Goal: Task Accomplishment & Management: Use online tool/utility

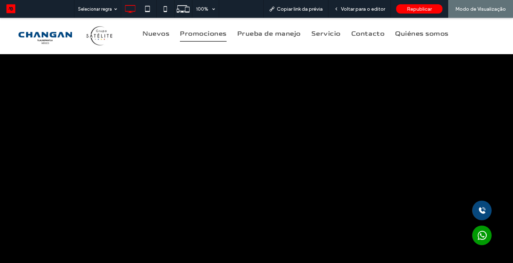
click at [202, 35] on span "Promociones" at bounding box center [203, 34] width 47 height 16
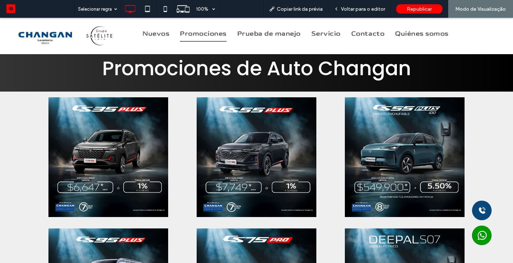
click at [504, 142] on div at bounding box center [256, 157] width 513 height 131
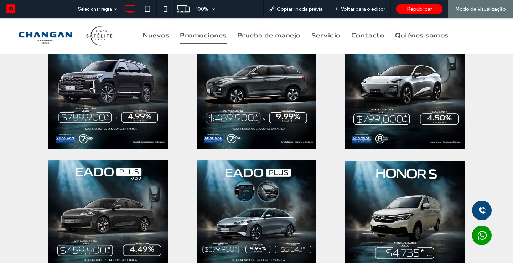
scroll to position [200, 0]
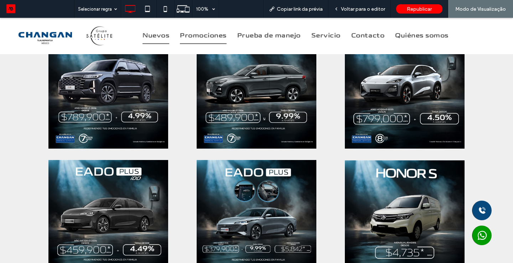
drag, startPoint x: 159, startPoint y: 49, endPoint x: 159, endPoint y: 31, distance: 17.8
click at [159, 31] on span "Nuevos" at bounding box center [156, 36] width 27 height 16
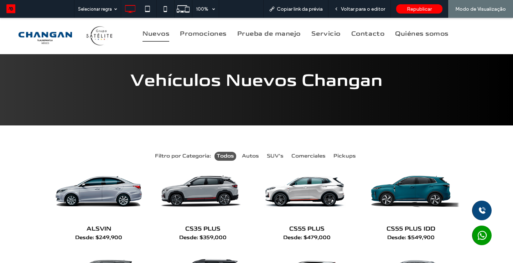
click at [39, 40] on img at bounding box center [67, 36] width 113 height 26
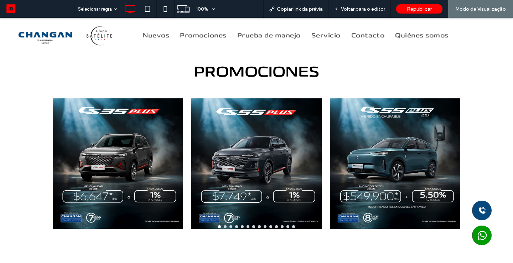
scroll to position [445, 0]
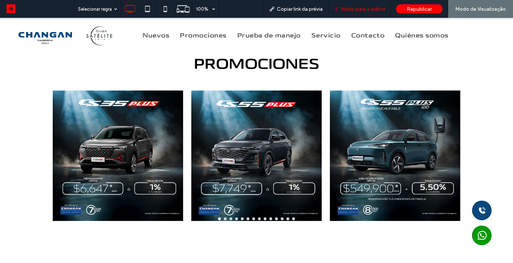
click at [354, 10] on span "Voltar para o editor" at bounding box center [363, 9] width 44 height 6
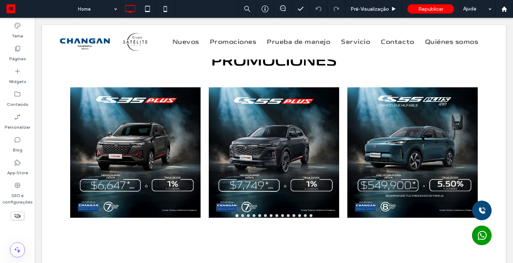
scroll to position [516, 0]
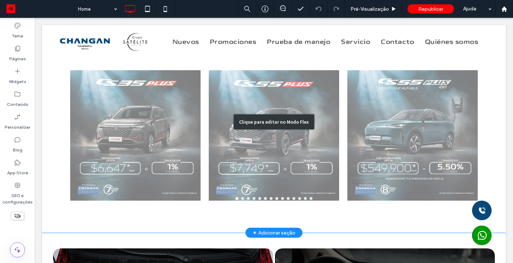
click at [158, 118] on div "Clique para editar no Modo Flex" at bounding box center [274, 122] width 464 height 222
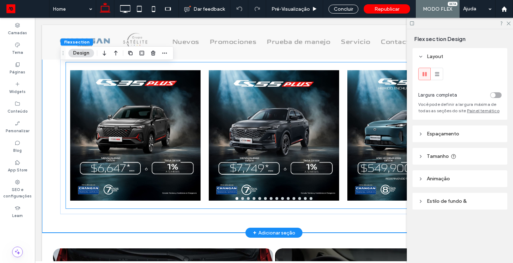
click at [150, 124] on div at bounding box center [135, 140] width 130 height 112
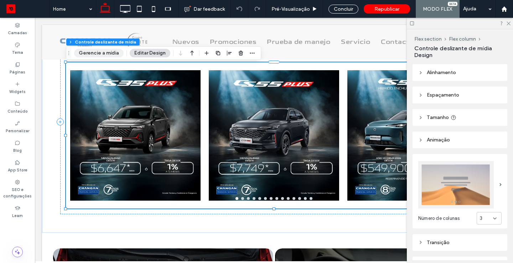
click at [108, 56] on button "Gerencie a mídia" at bounding box center [99, 53] width 50 height 9
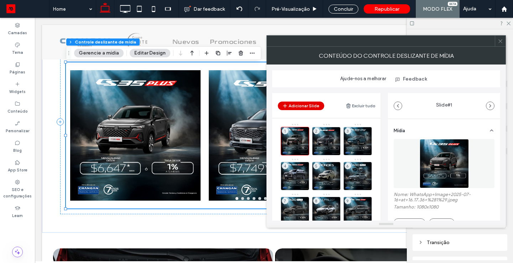
click at [301, 104] on button "Adicionar Slide" at bounding box center [301, 106] width 46 height 9
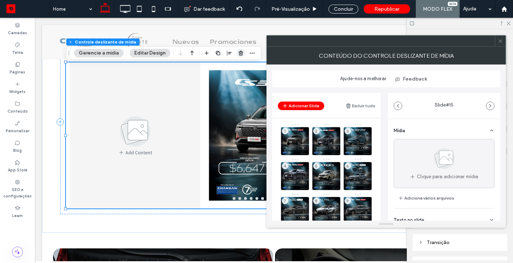
click at [240, 55] on icon "button" at bounding box center [241, 53] width 6 height 6
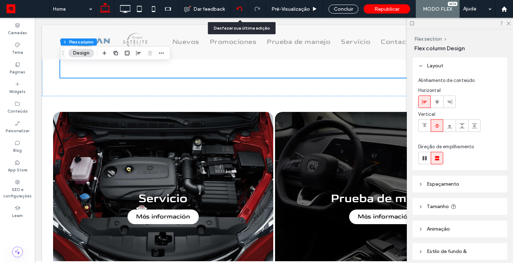
click at [241, 7] on use at bounding box center [239, 8] width 6 height 5
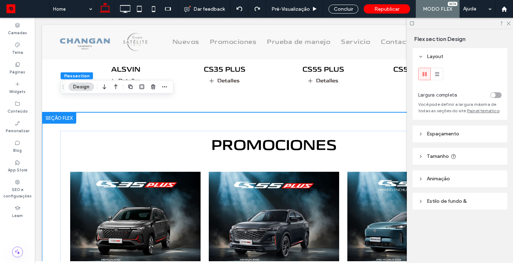
scroll to position [498, 0]
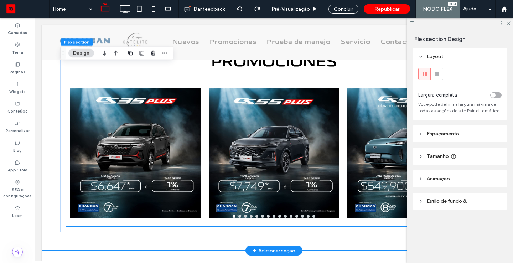
click at [150, 130] on div at bounding box center [135, 153] width 130 height 146
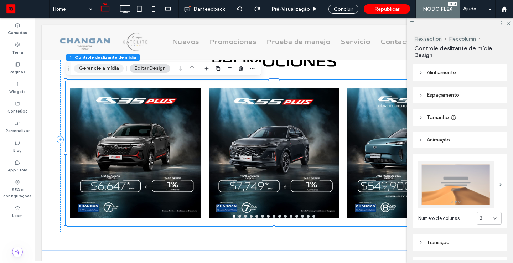
click at [99, 70] on button "Gerencie a mídia" at bounding box center [99, 68] width 50 height 9
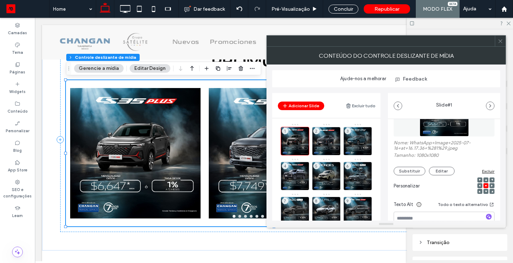
scroll to position [52, 0]
click at [401, 173] on button "Substituir" at bounding box center [410, 170] width 32 height 9
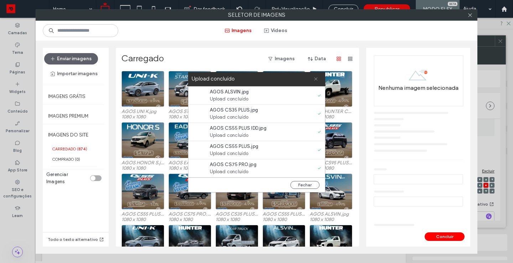
click at [317, 78] on icon at bounding box center [316, 79] width 5 height 5
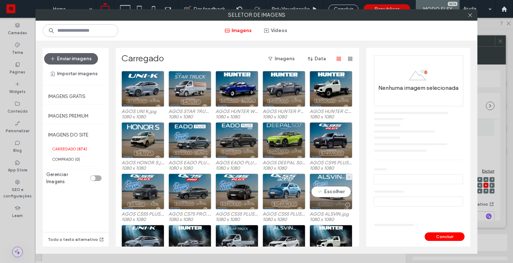
click at [325, 190] on div "Escolher" at bounding box center [331, 192] width 43 height 36
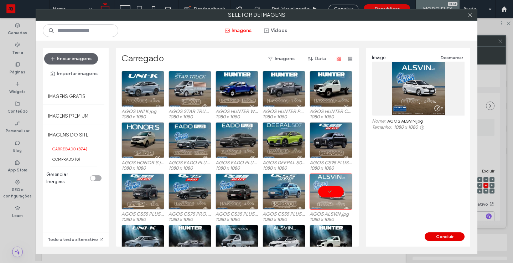
click at [447, 237] on button "Concluir" at bounding box center [445, 236] width 40 height 9
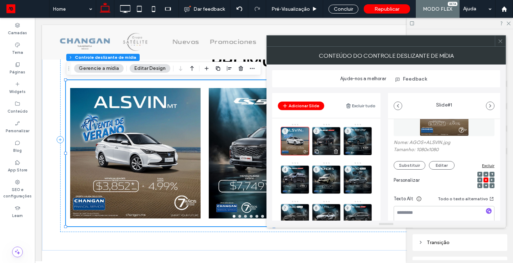
click at [332, 139] on div "2" at bounding box center [326, 141] width 29 height 29
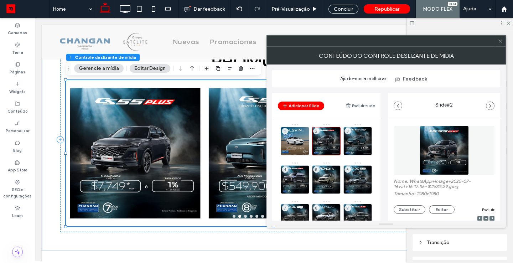
scroll to position [14, 0]
click at [407, 212] on button "Substituir" at bounding box center [410, 209] width 32 height 9
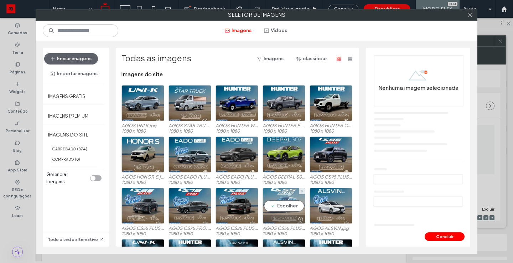
click at [280, 208] on div "Escolher" at bounding box center [284, 206] width 43 height 36
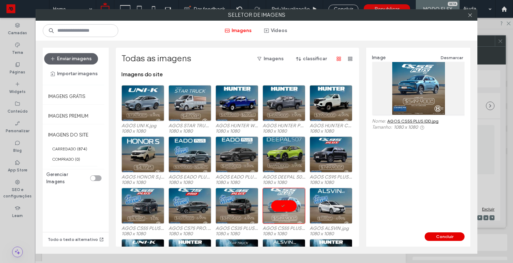
click at [438, 236] on button "Concluir" at bounding box center [445, 236] width 40 height 9
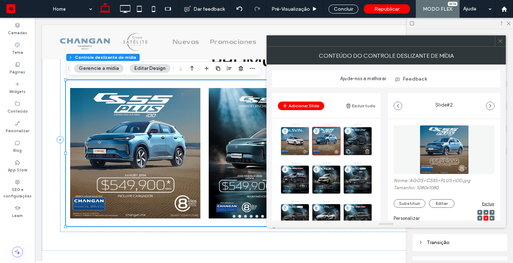
click at [361, 138] on div "3" at bounding box center [358, 141] width 29 height 29
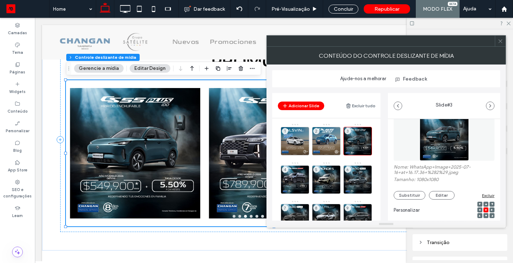
scroll to position [41, 0]
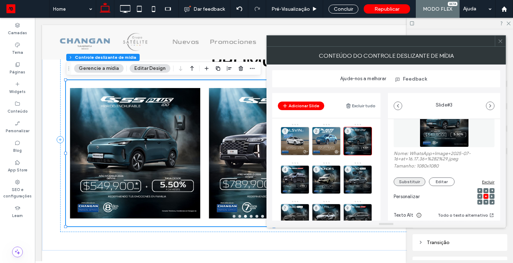
click at [399, 181] on button "Substituir" at bounding box center [410, 182] width 32 height 9
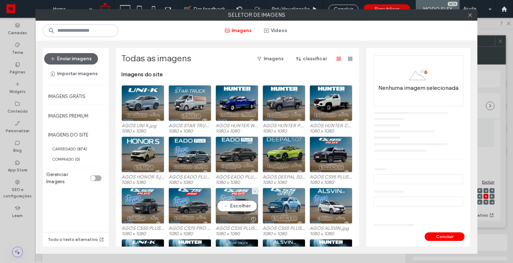
click at [236, 200] on div "Escolher" at bounding box center [237, 206] width 43 height 36
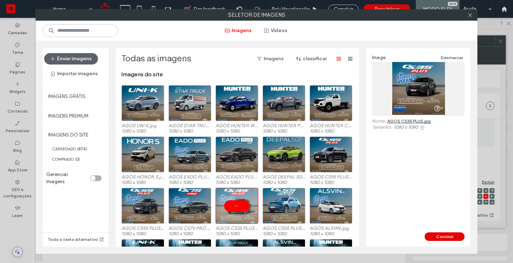
click at [448, 234] on button "Concluir" at bounding box center [445, 236] width 40 height 9
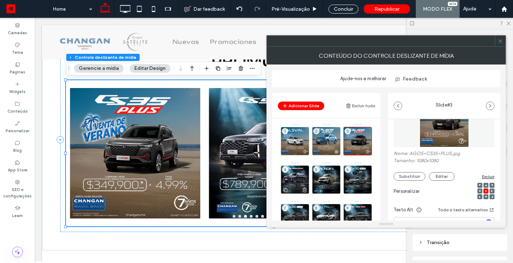
click at [288, 175] on div "4" at bounding box center [295, 179] width 29 height 29
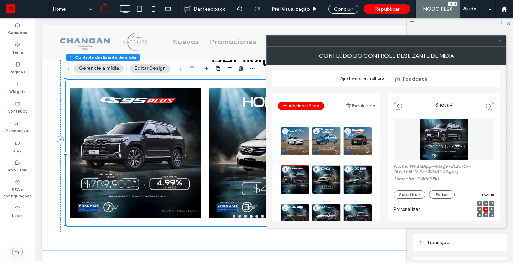
scroll to position [33, 0]
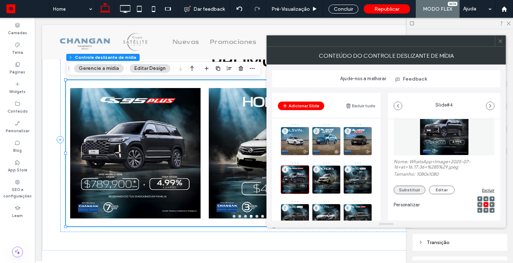
click at [411, 190] on button "Substituir" at bounding box center [410, 190] width 32 height 9
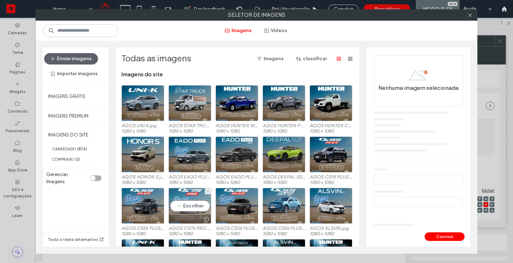
click at [181, 195] on div "Escolher" at bounding box center [190, 206] width 43 height 36
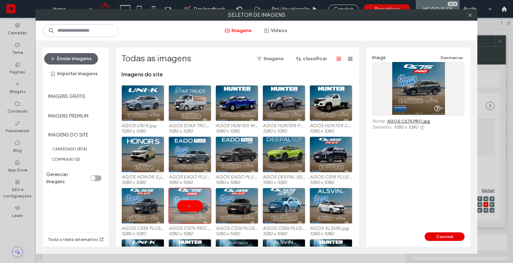
click at [445, 235] on button "Concluir" at bounding box center [445, 236] width 40 height 9
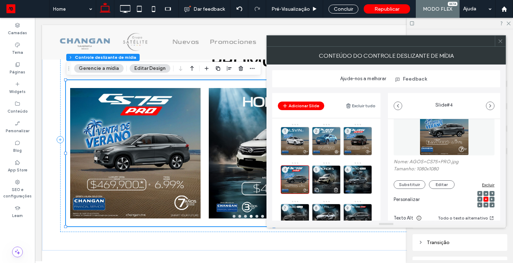
click at [331, 178] on div "5" at bounding box center [326, 179] width 29 height 29
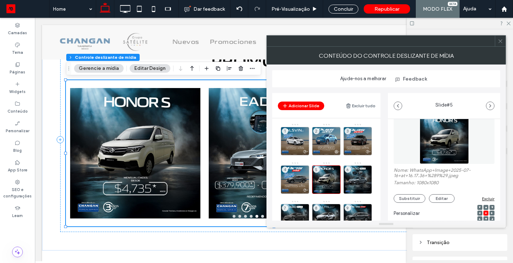
scroll to position [36, 0]
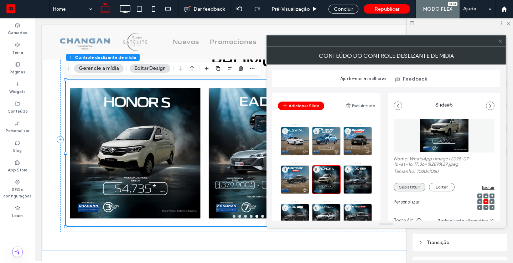
click at [408, 191] on button "Substituir" at bounding box center [410, 187] width 32 height 9
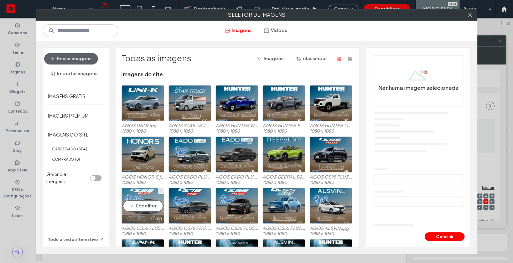
click at [144, 193] on div "Escolher" at bounding box center [143, 206] width 43 height 36
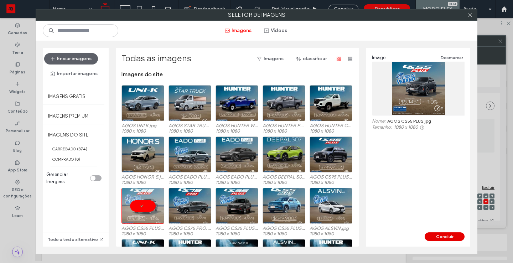
click at [437, 235] on button "Concluir" at bounding box center [445, 236] width 40 height 9
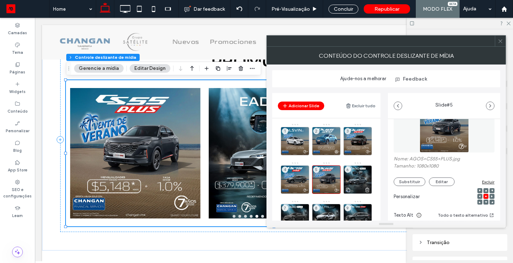
click at [364, 175] on div "6" at bounding box center [358, 179] width 29 height 29
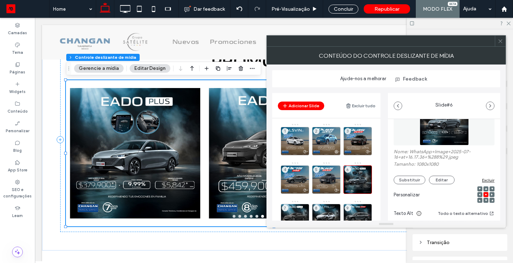
scroll to position [46, 0]
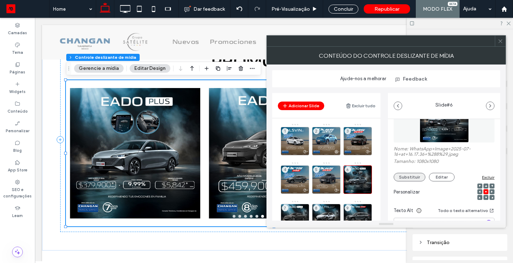
click at [405, 176] on button "Substituir" at bounding box center [410, 177] width 32 height 9
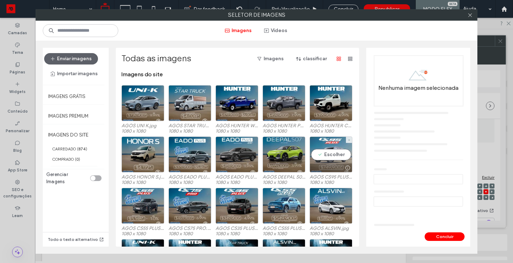
click at [334, 142] on div "Escolher" at bounding box center [331, 155] width 43 height 36
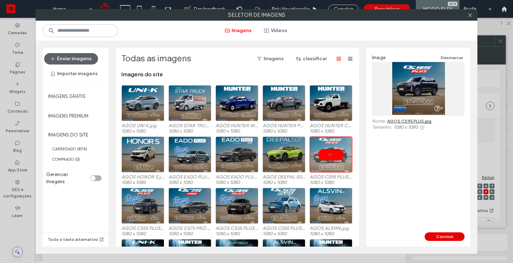
click at [442, 238] on button "Concluir" at bounding box center [445, 236] width 40 height 9
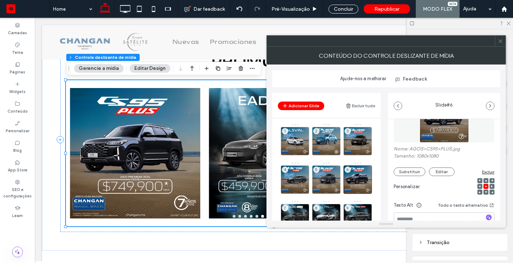
click at [296, 213] on div "7" at bounding box center [295, 218] width 29 height 29
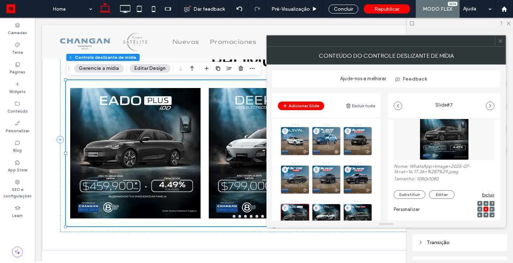
scroll to position [27, 0]
click at [411, 199] on button "Substituir" at bounding box center [410, 195] width 32 height 9
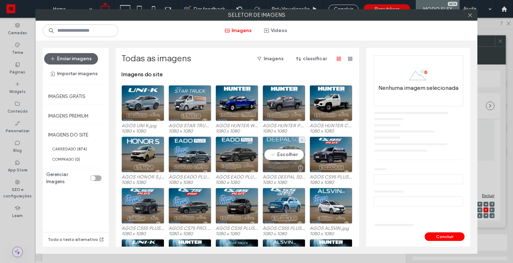
click at [282, 151] on div "Escolher" at bounding box center [284, 155] width 43 height 36
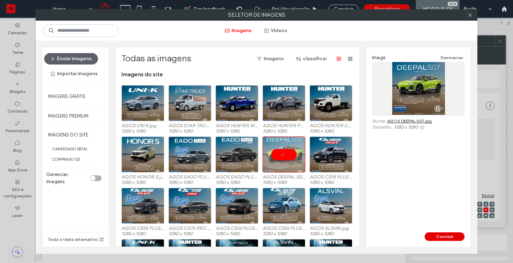
click at [436, 236] on button "Concluir" at bounding box center [445, 236] width 40 height 9
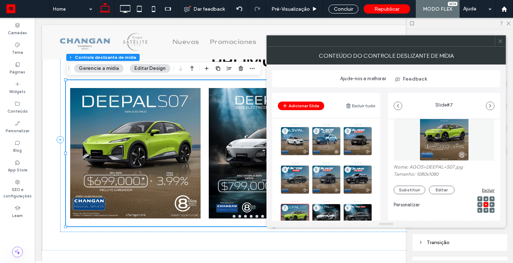
click at [328, 208] on div "8" at bounding box center [326, 218] width 29 height 29
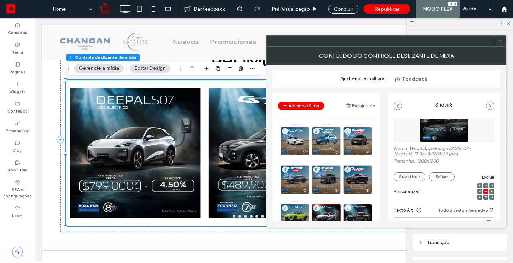
scroll to position [57, 0]
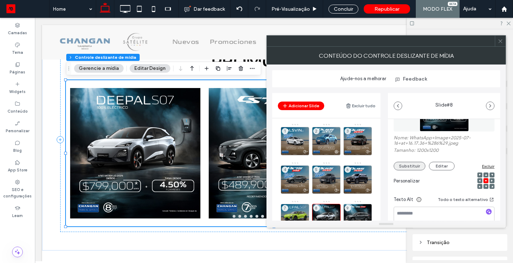
click at [406, 164] on button "Substituir" at bounding box center [410, 166] width 32 height 9
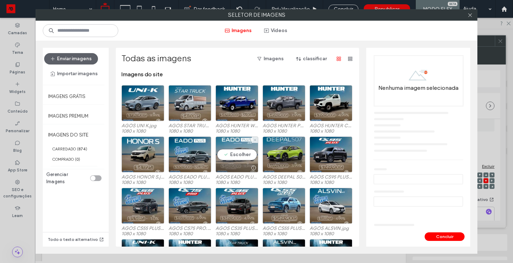
click at [235, 150] on div "Escolher" at bounding box center [237, 155] width 43 height 36
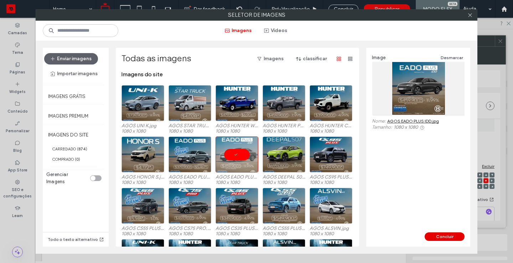
click at [447, 235] on button "Concluir" at bounding box center [445, 236] width 40 height 9
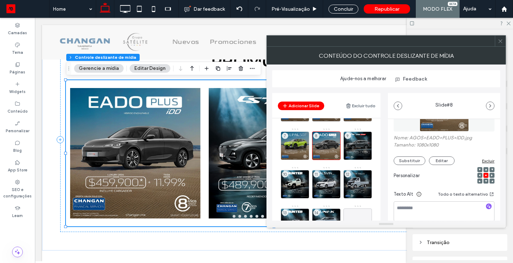
scroll to position [77, 0]
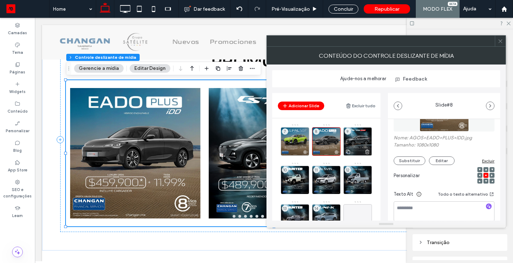
click at [362, 137] on div "9" at bounding box center [358, 141] width 29 height 29
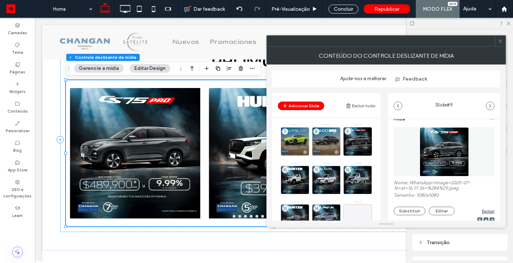
scroll to position [24, 0]
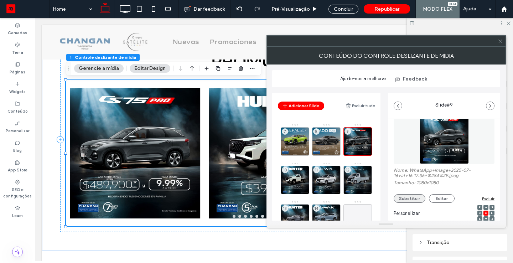
click at [416, 197] on button "Substituir" at bounding box center [410, 198] width 32 height 9
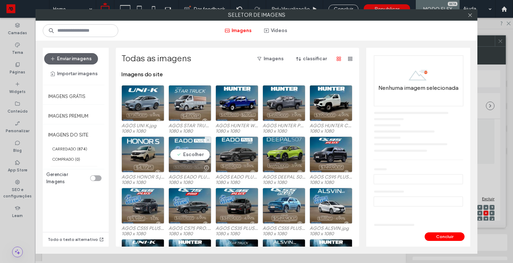
click at [194, 145] on div "Escolher" at bounding box center [190, 155] width 43 height 36
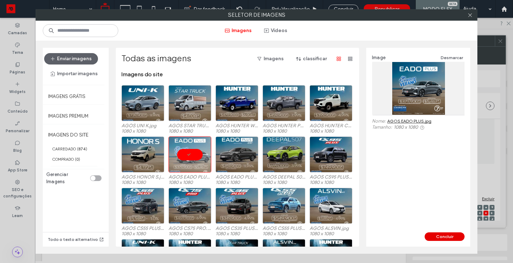
click at [451, 235] on button "Concluir" at bounding box center [445, 236] width 40 height 9
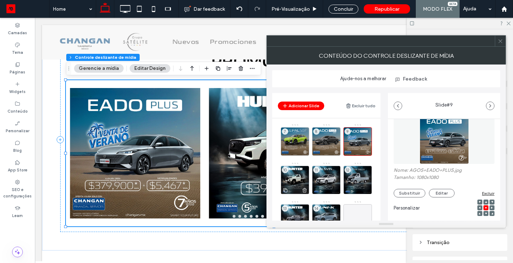
click at [302, 172] on div "10" at bounding box center [295, 180] width 29 height 29
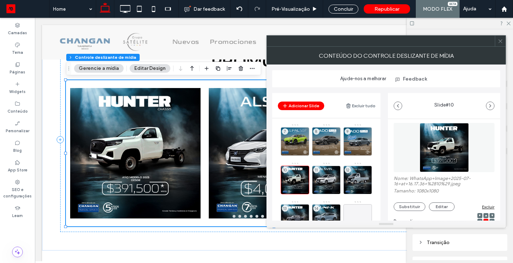
scroll to position [21, 0]
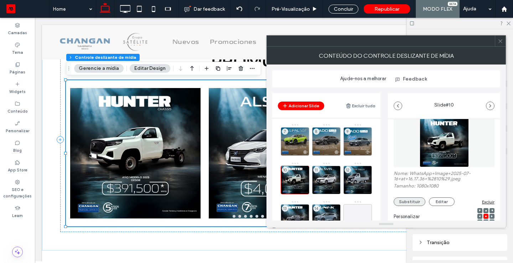
click at [417, 200] on button "Substituir" at bounding box center [410, 201] width 32 height 9
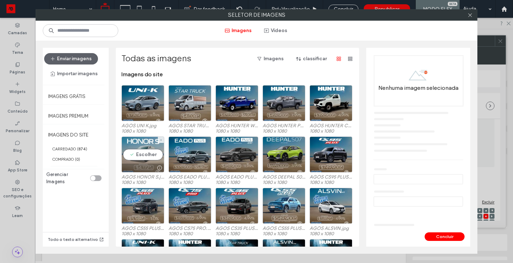
click at [140, 153] on div "Escolher" at bounding box center [143, 155] width 43 height 36
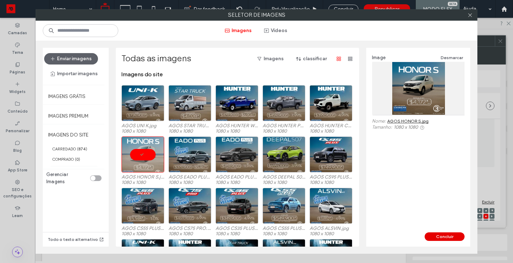
click at [441, 236] on button "Concluir" at bounding box center [445, 236] width 40 height 9
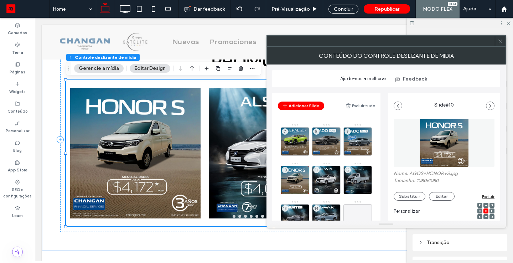
click at [333, 178] on div "11" at bounding box center [326, 180] width 29 height 29
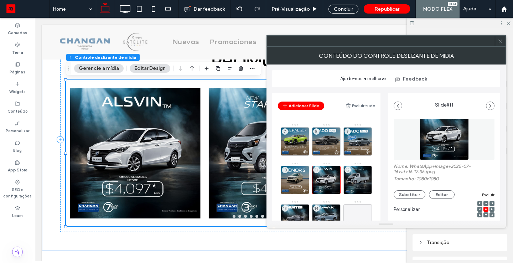
scroll to position [31, 0]
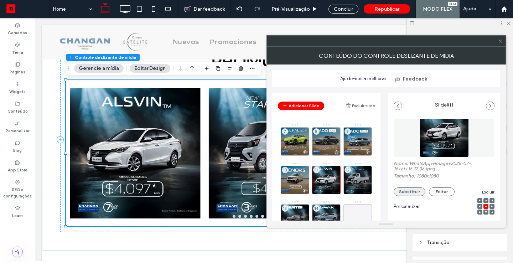
click at [410, 195] on button "Substituir" at bounding box center [410, 192] width 32 height 9
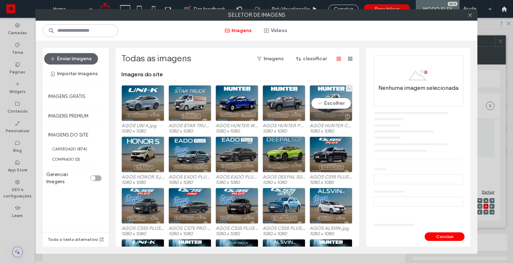
click at [330, 99] on div "Escolher" at bounding box center [331, 103] width 43 height 36
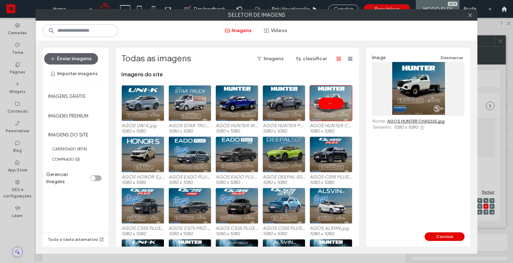
click at [445, 236] on button "Concluir" at bounding box center [445, 236] width 40 height 9
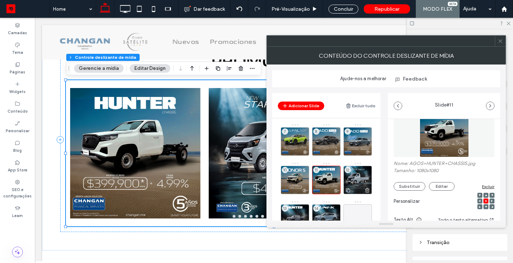
click at [363, 175] on div "12" at bounding box center [358, 180] width 29 height 29
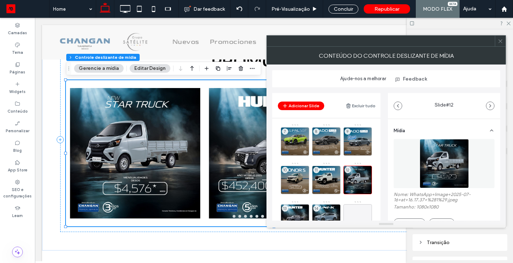
scroll to position [16, 0]
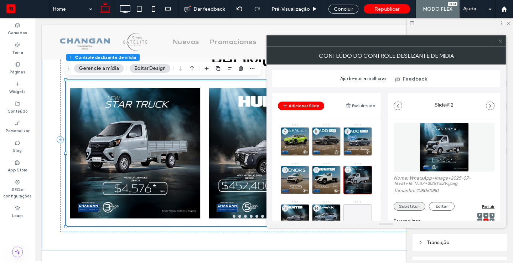
click at [409, 209] on button "Substituir" at bounding box center [410, 206] width 32 height 9
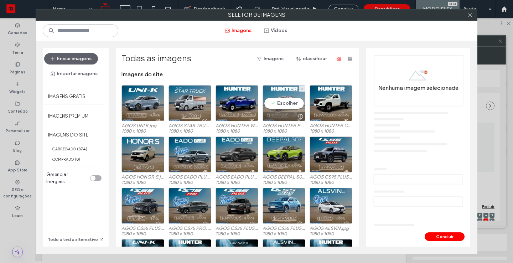
click at [278, 107] on div "Escolher" at bounding box center [284, 103] width 43 height 36
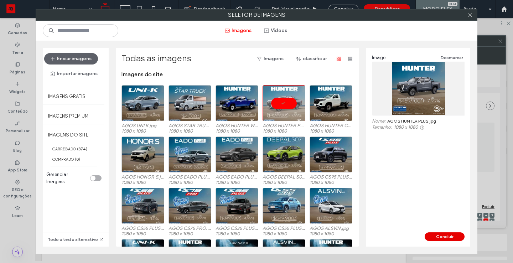
click at [445, 236] on button "Concluir" at bounding box center [445, 236] width 40 height 9
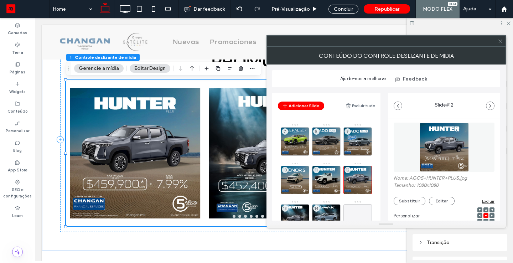
click at [293, 208] on div "13" at bounding box center [295, 218] width 29 height 29
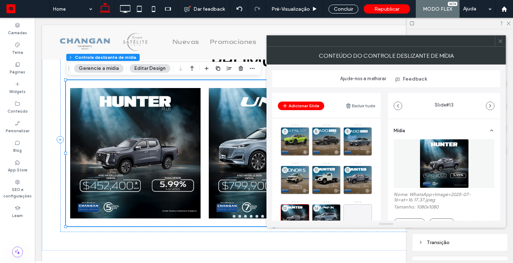
scroll to position [29, 0]
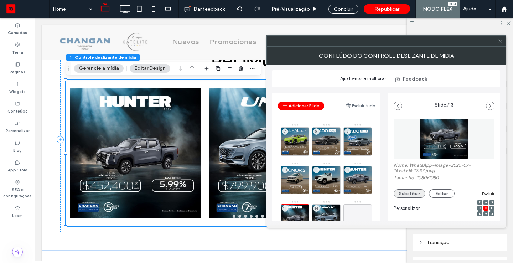
click at [410, 192] on button "Substituir" at bounding box center [410, 193] width 32 height 9
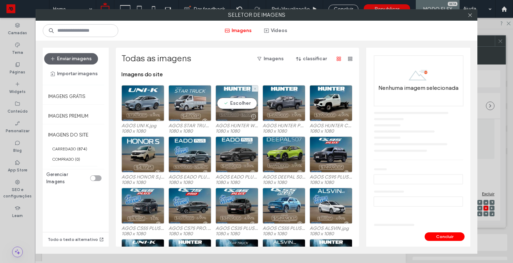
click at [236, 101] on div "Escolher" at bounding box center [237, 103] width 43 height 36
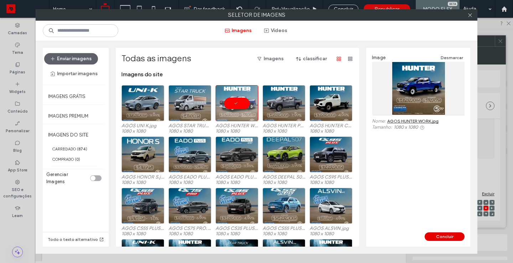
click at [451, 238] on button "Concluir" at bounding box center [445, 236] width 40 height 9
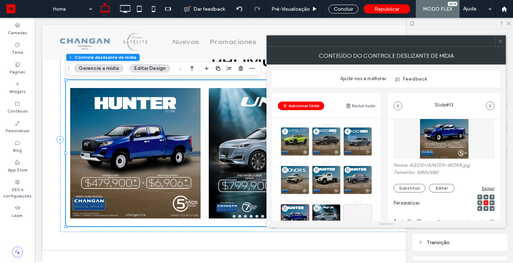
click at [335, 209] on div "14" at bounding box center [326, 218] width 29 height 29
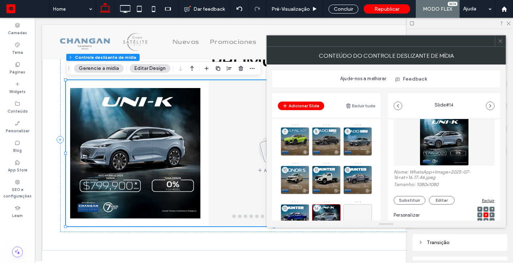
scroll to position [32, 0]
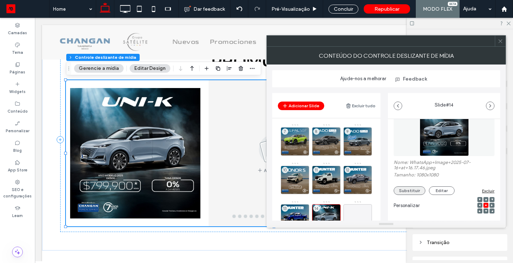
click at [404, 191] on button "Substituir" at bounding box center [410, 190] width 32 height 9
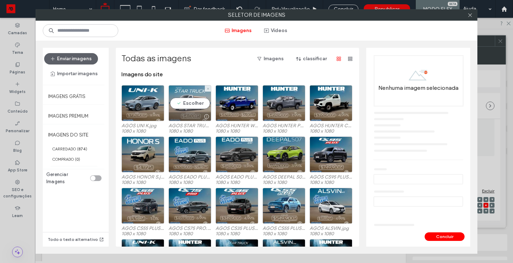
click at [195, 101] on div "Escolher" at bounding box center [190, 103] width 43 height 36
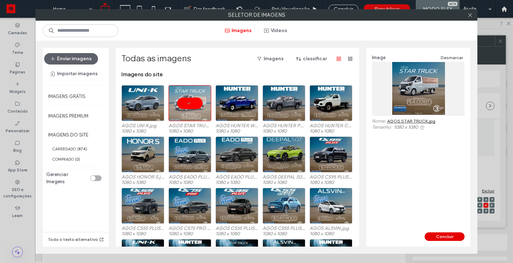
click at [452, 236] on button "Concluir" at bounding box center [445, 236] width 40 height 9
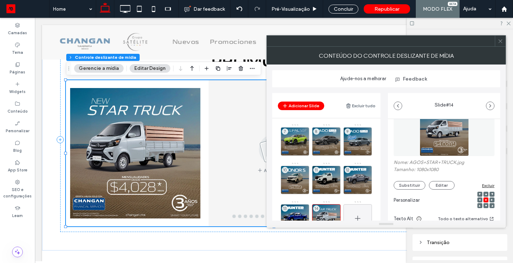
click at [359, 215] on icon at bounding box center [358, 218] width 9 height 9
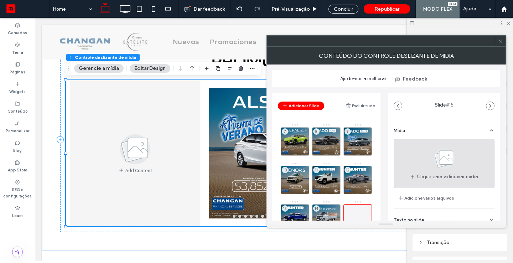
click at [451, 159] on use at bounding box center [444, 158] width 21 height 21
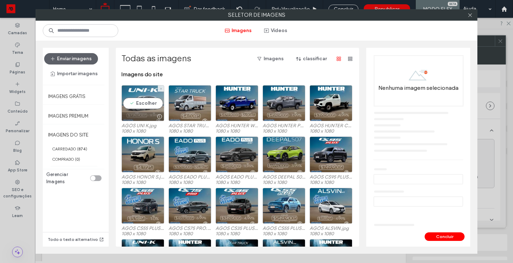
click at [145, 104] on div "Escolher" at bounding box center [143, 103] width 43 height 36
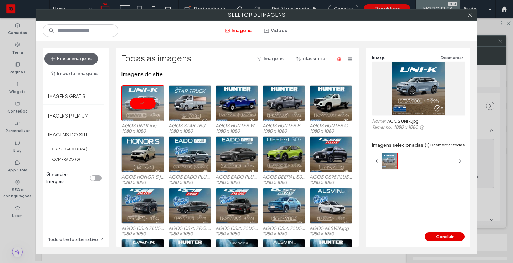
click at [448, 235] on button "Concluir" at bounding box center [445, 236] width 40 height 9
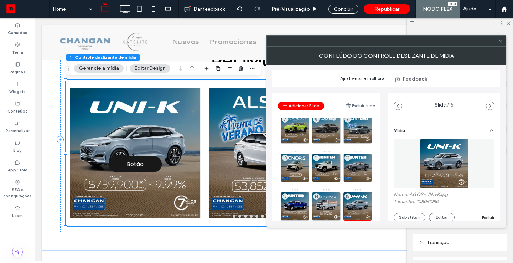
scroll to position [105, 0]
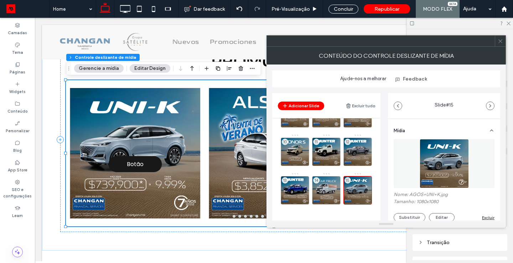
click at [499, 41] on icon at bounding box center [500, 41] width 5 height 5
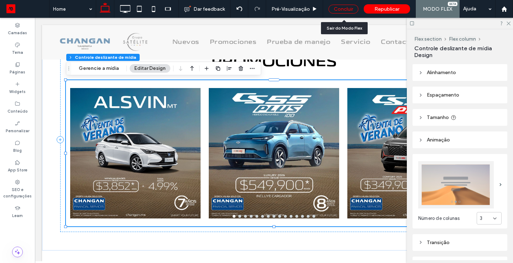
click at [350, 10] on div "Concluir" at bounding box center [344, 9] width 30 height 9
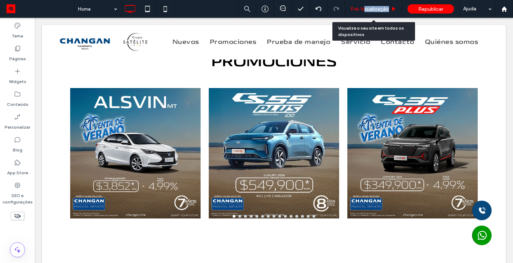
click at [364, 12] on div "Pré-Visualizaçāo" at bounding box center [373, 9] width 57 height 18
click at [380, 9] on span "Pré-Visualizaçāo" at bounding box center [370, 9] width 39 height 6
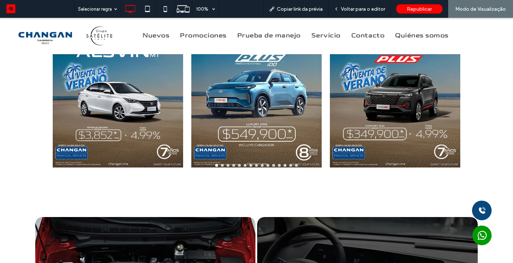
scroll to position [499, 0]
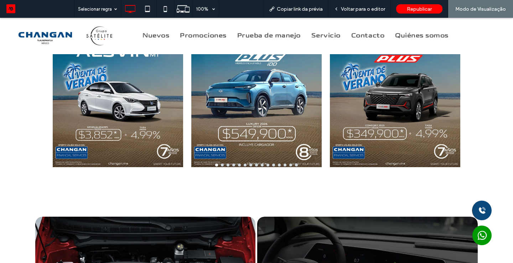
click at [450, 109] on div at bounding box center [395, 106] width 130 height 112
click at [296, 164] on button "go to slide 15" at bounding box center [296, 165] width 3 height 3
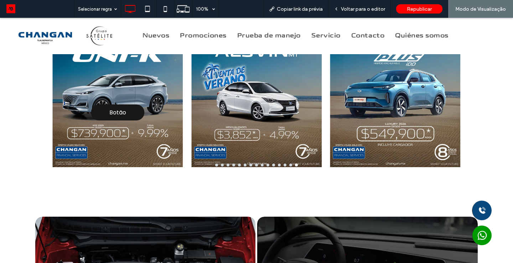
click at [291, 164] on button "go to slide 14" at bounding box center [290, 165] width 3 height 3
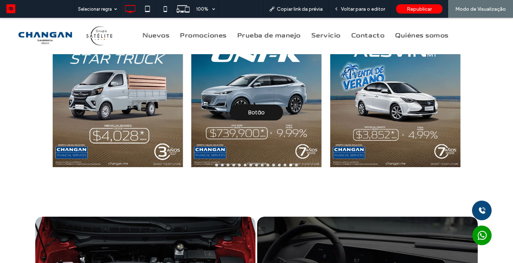
click at [285, 165] on button "go to slide 13" at bounding box center [285, 165] width 3 height 3
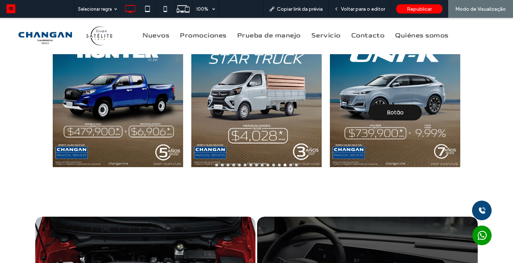
click at [279, 165] on button "go to slide 12" at bounding box center [279, 165] width 3 height 3
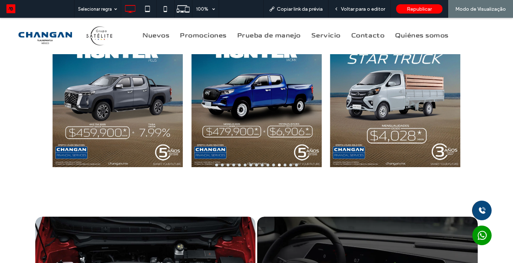
click at [273, 165] on button "go to slide 11" at bounding box center [273, 165] width 3 height 3
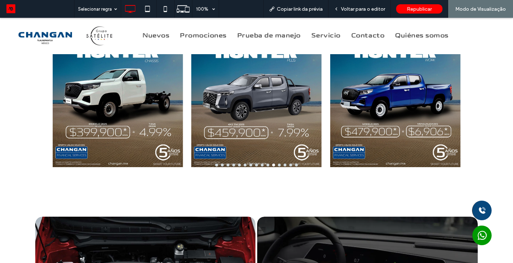
click at [268, 165] on button "go to slide 10" at bounding box center [268, 165] width 3 height 3
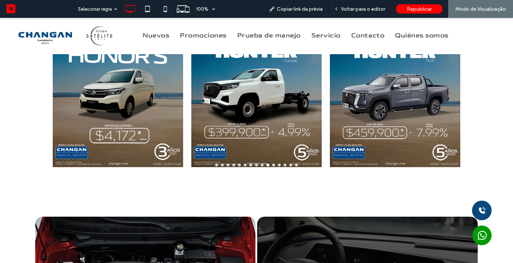
click at [262, 165] on button "go to slide 9" at bounding box center [262, 165] width 3 height 3
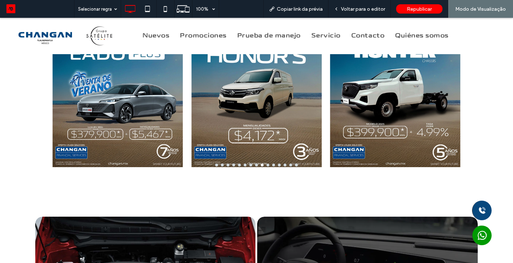
click at [257, 165] on button "go to slide 8" at bounding box center [256, 165] width 3 height 3
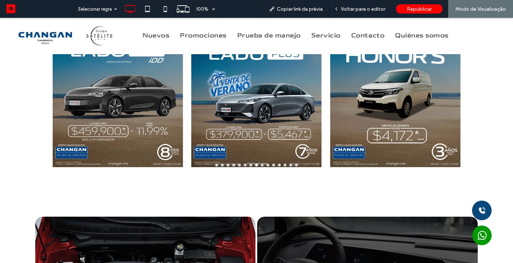
click at [251, 165] on button "go to slide 7" at bounding box center [251, 165] width 3 height 3
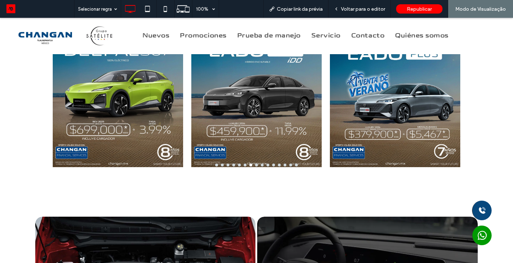
click at [244, 165] on button "go to slide 6" at bounding box center [245, 165] width 3 height 3
click at [238, 165] on button "go to slide 5" at bounding box center [239, 165] width 3 height 3
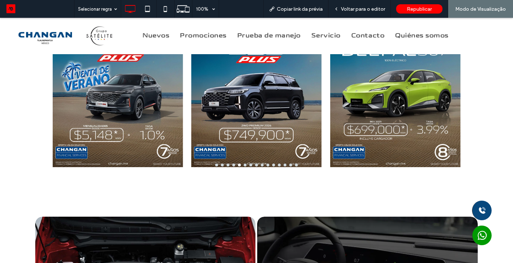
click at [232, 165] on button "go to slide 4" at bounding box center [233, 165] width 3 height 3
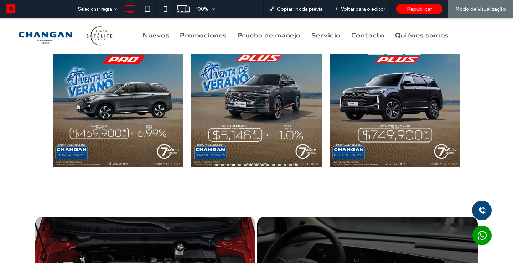
click at [229, 165] on button "go to slide 3" at bounding box center [228, 165] width 3 height 3
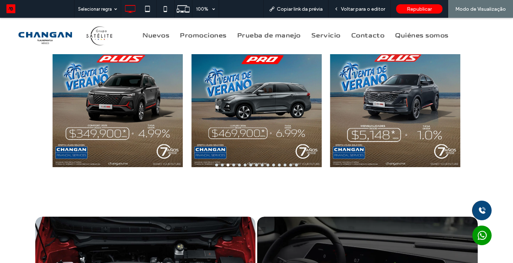
click at [223, 165] on button "go to slide 2" at bounding box center [222, 165] width 3 height 3
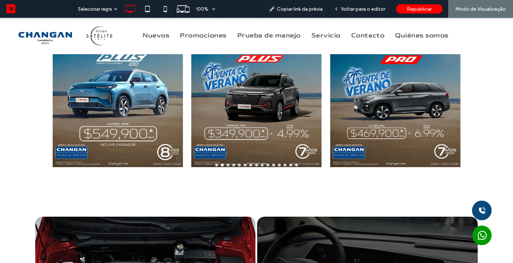
click at [216, 165] on button "go to slide 1" at bounding box center [216, 165] width 3 height 3
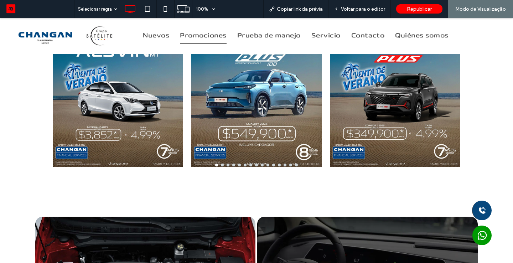
click at [216, 37] on span "Promociones" at bounding box center [203, 36] width 47 height 16
click at [216, 31] on div at bounding box center [256, 131] width 513 height 263
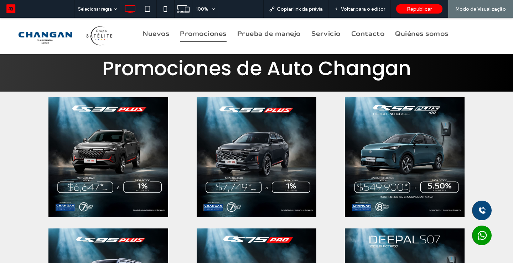
click at [504, 133] on div at bounding box center [256, 157] width 513 height 131
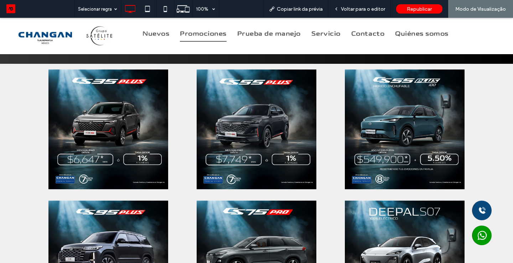
scroll to position [29, 0]
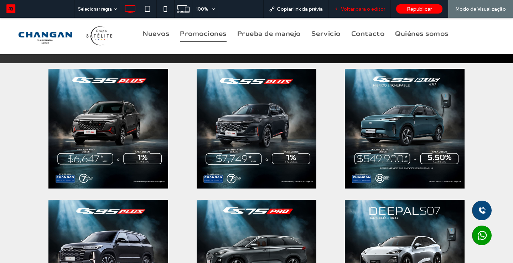
click at [360, 12] on div "Voltar para o editor" at bounding box center [360, 9] width 62 height 18
click at [359, 10] on span "Voltar para o editor" at bounding box center [363, 9] width 44 height 6
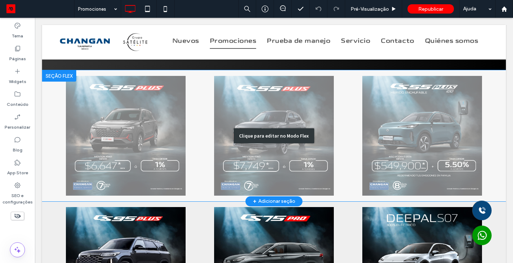
click at [155, 132] on div "Clique para editar no Modo Flex" at bounding box center [274, 135] width 464 height 131
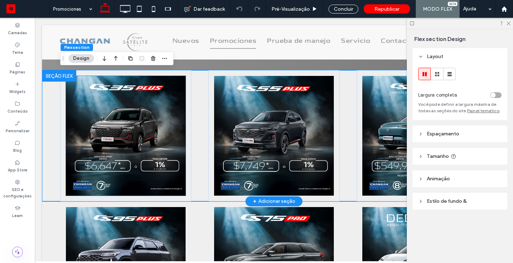
click at [108, 107] on img at bounding box center [126, 136] width 120 height 120
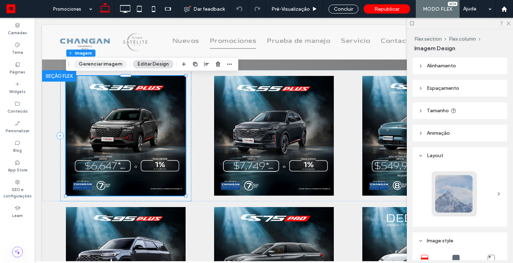
click at [92, 63] on button "Gerenciar imagem" at bounding box center [100, 64] width 53 height 9
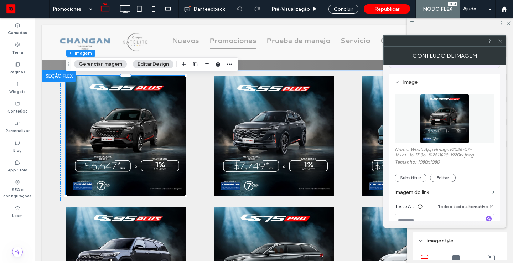
scroll to position [76, 0]
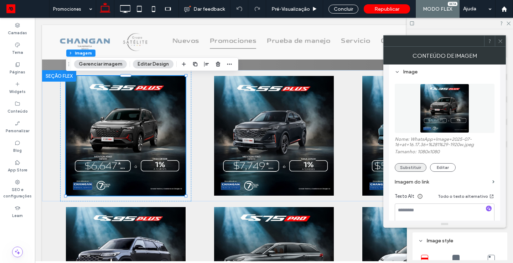
click at [400, 168] on button "Substituir" at bounding box center [411, 167] width 32 height 9
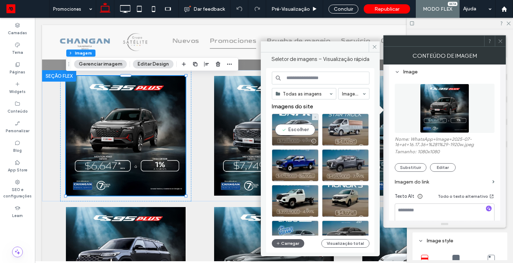
click at [299, 127] on div "Escolher" at bounding box center [295, 130] width 47 height 32
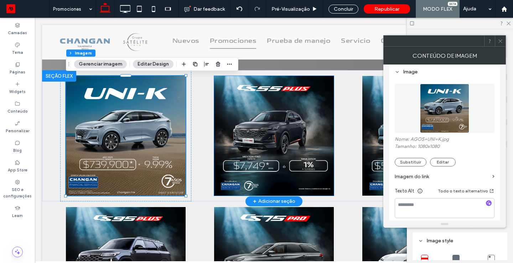
click at [291, 128] on img at bounding box center [274, 136] width 120 height 120
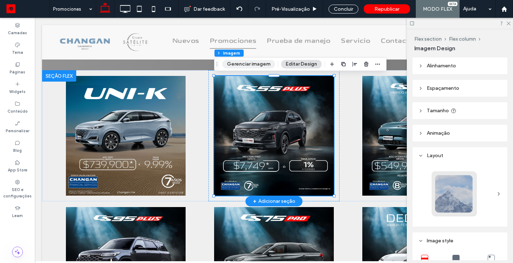
click at [262, 68] on button "Gerenciar imagem" at bounding box center [248, 64] width 53 height 9
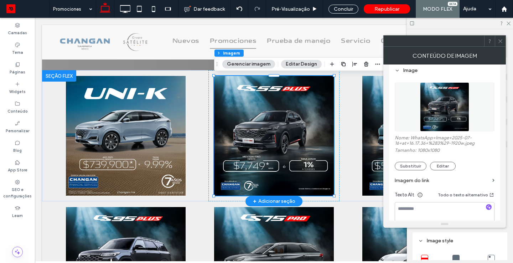
scroll to position [81, 0]
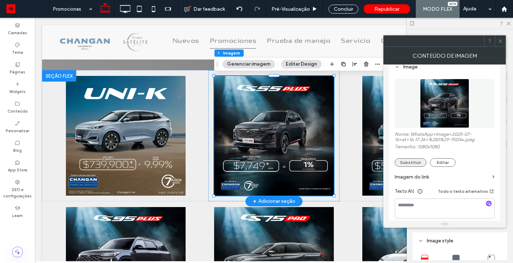
click at [415, 161] on button "Substituir" at bounding box center [411, 162] width 32 height 9
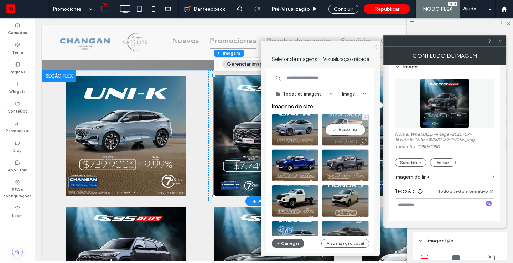
drag, startPoint x: 352, startPoint y: 127, endPoint x: 317, endPoint y: 109, distance: 39.1
click at [352, 127] on div "Escolher" at bounding box center [345, 130] width 47 height 32
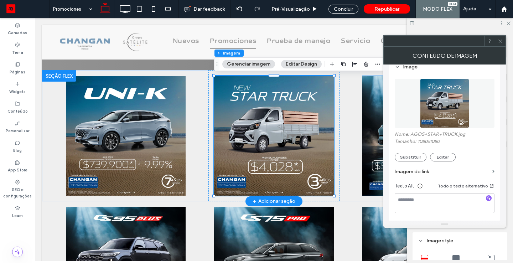
click at [376, 113] on img at bounding box center [423, 136] width 120 height 120
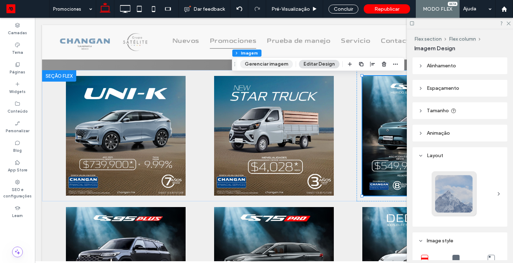
click at [266, 62] on button "Gerenciar imagem" at bounding box center [266, 64] width 53 height 9
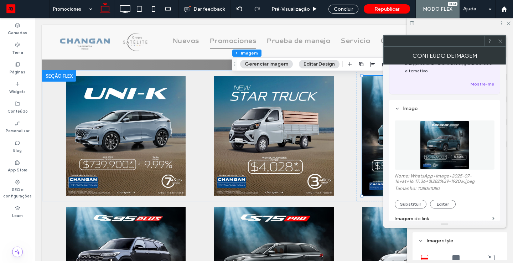
scroll to position [66, 0]
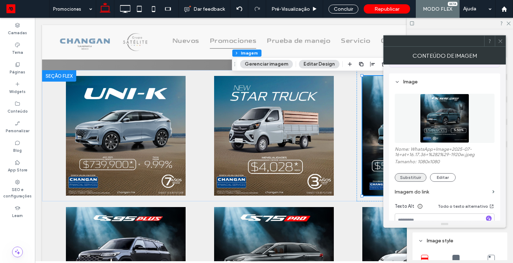
click at [410, 181] on button "Substituir" at bounding box center [411, 177] width 32 height 9
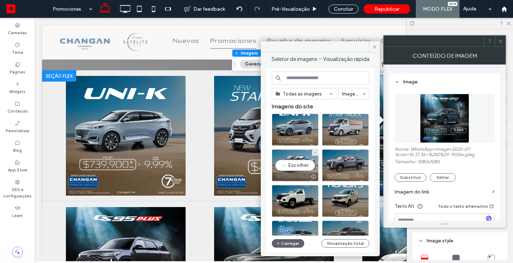
click at [295, 159] on div "Escolher" at bounding box center [295, 165] width 47 height 32
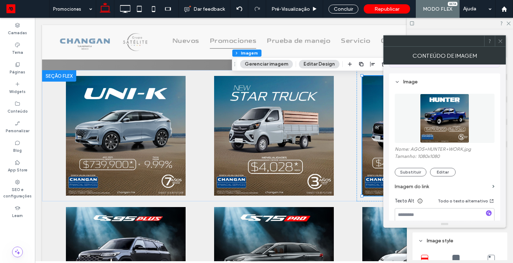
click at [502, 43] on icon at bounding box center [500, 41] width 5 height 5
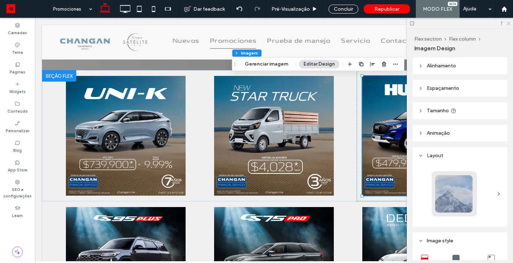
click at [511, 22] on icon at bounding box center [508, 23] width 5 height 5
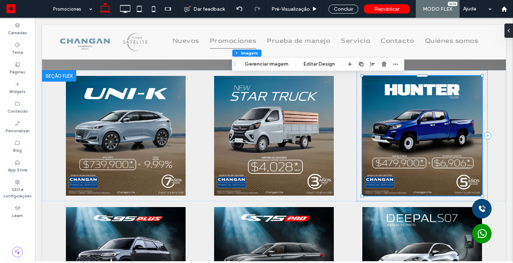
click at [337, 11] on div "Concluir" at bounding box center [344, 9] width 30 height 9
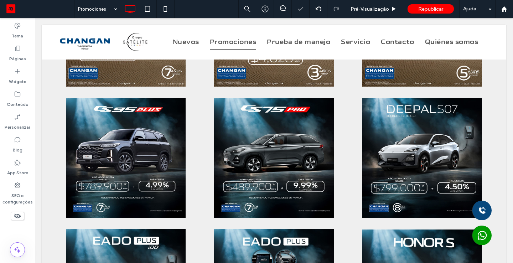
scroll to position [157, 0]
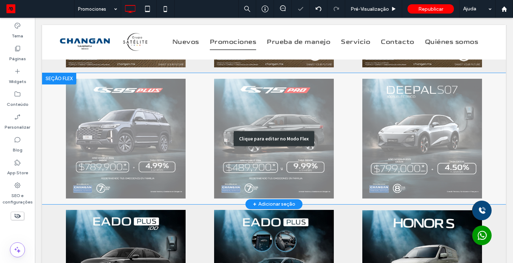
click at [135, 91] on div "Clique para editar no Modo Flex" at bounding box center [274, 138] width 464 height 131
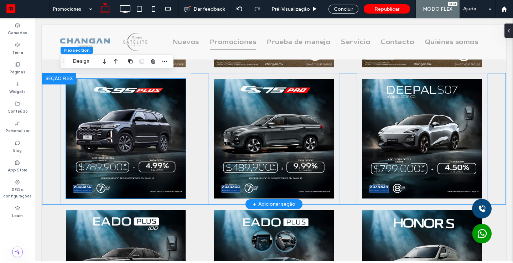
click at [134, 118] on img at bounding box center [126, 139] width 120 height 120
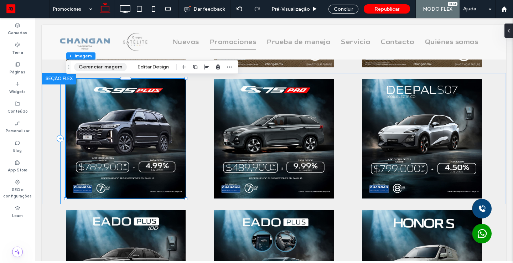
click at [101, 70] on button "Gerenciar imagem" at bounding box center [100, 67] width 53 height 9
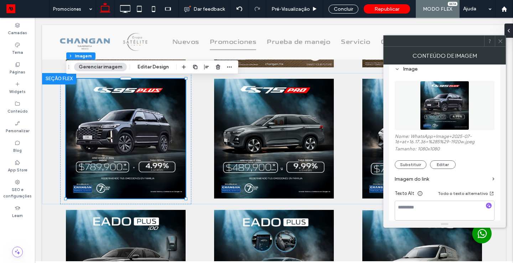
scroll to position [72, 0]
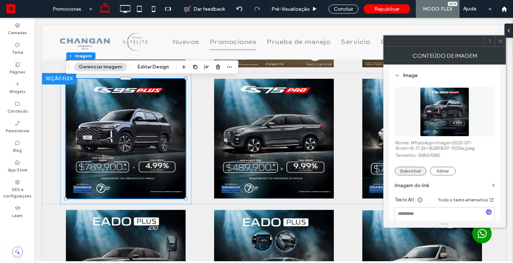
click at [406, 172] on button "Substituir" at bounding box center [411, 171] width 32 height 9
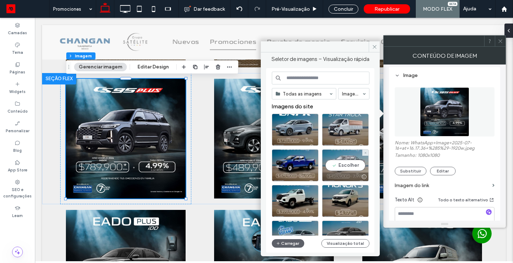
click at [356, 159] on div "Escolher" at bounding box center [345, 165] width 47 height 32
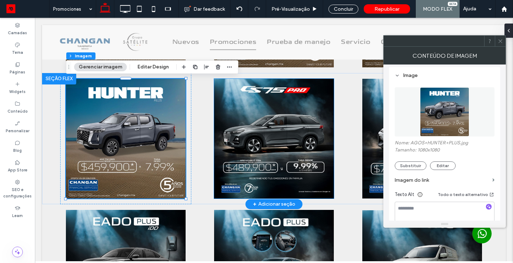
click at [298, 130] on img at bounding box center [274, 139] width 120 height 120
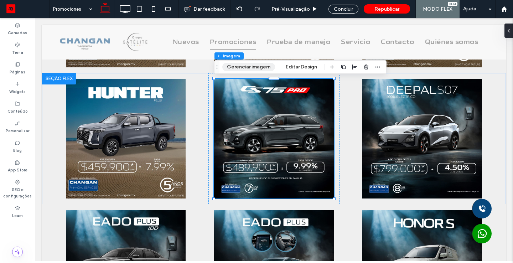
click at [245, 70] on button "Gerenciar imagem" at bounding box center [248, 67] width 53 height 9
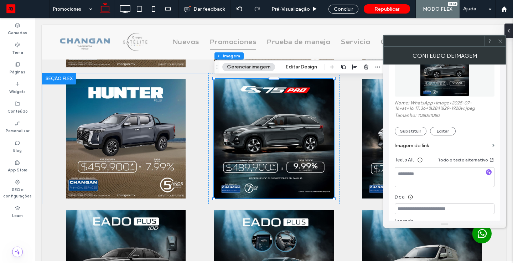
scroll to position [141, 0]
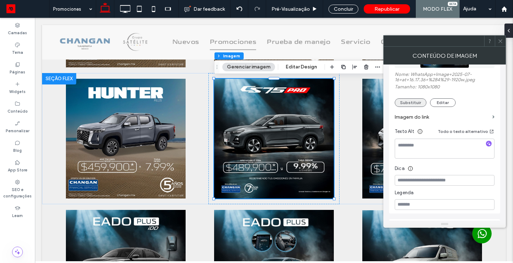
click at [409, 103] on button "Substituir" at bounding box center [411, 102] width 32 height 9
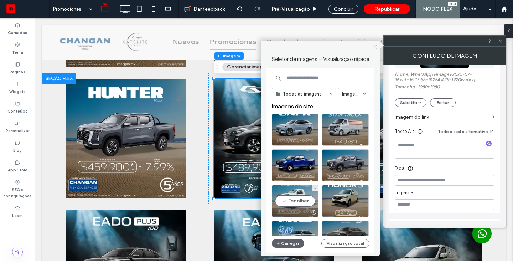
click at [305, 199] on div "Escolher" at bounding box center [295, 201] width 47 height 32
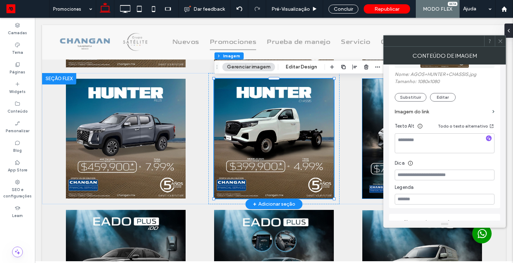
click at [375, 134] on img at bounding box center [423, 139] width 120 height 120
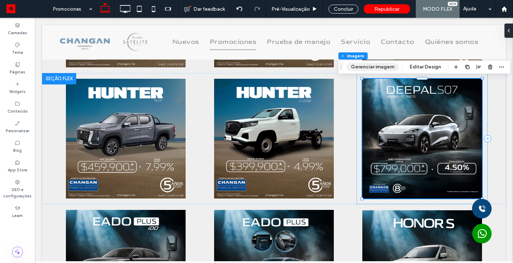
click at [369, 65] on button "Gerenciar imagem" at bounding box center [373, 67] width 53 height 9
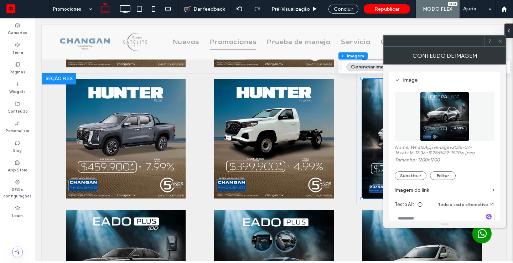
scroll to position [71, 0]
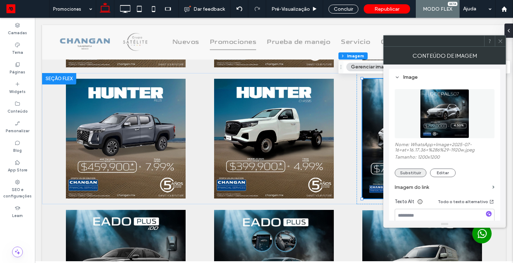
click at [407, 175] on button "Substituir" at bounding box center [411, 173] width 32 height 9
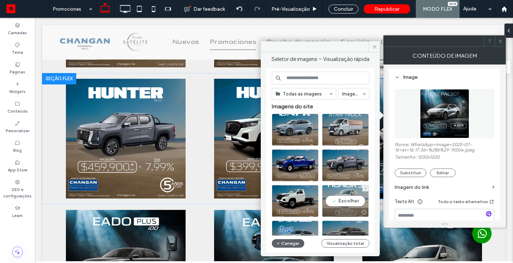
click at [344, 201] on div "Escolher" at bounding box center [345, 201] width 47 height 32
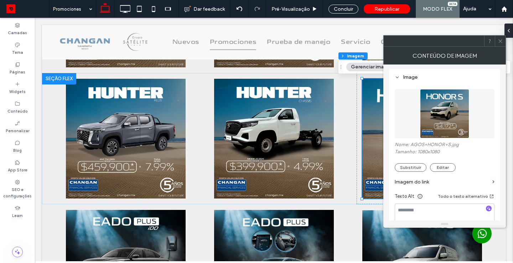
click at [502, 42] on icon at bounding box center [500, 41] width 5 height 5
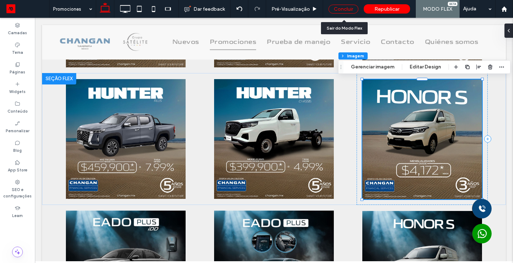
drag, startPoint x: 344, startPoint y: 9, endPoint x: 478, endPoint y: 154, distance: 197.3
click at [344, 9] on div "Concluir" at bounding box center [344, 9] width 30 height 9
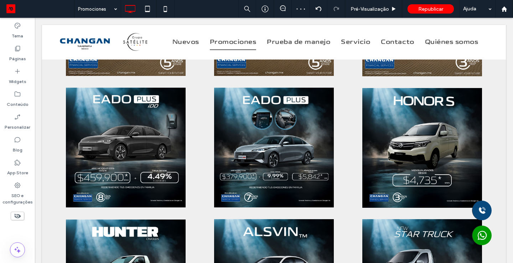
scroll to position [285, 0]
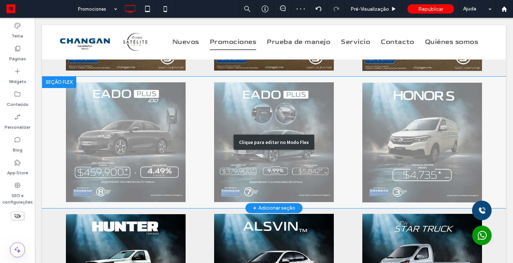
click at [125, 140] on div "Clique para editar no Modo Flex" at bounding box center [274, 143] width 464 height 132
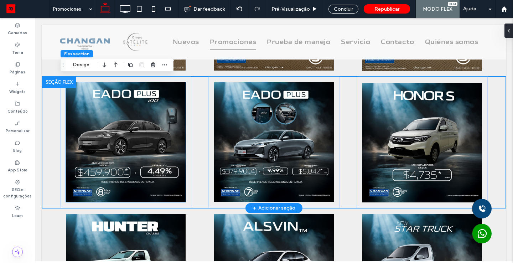
click at [125, 140] on img at bounding box center [126, 142] width 120 height 120
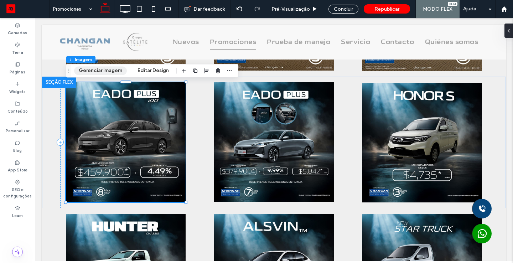
click at [102, 71] on button "Gerenciar imagem" at bounding box center [100, 70] width 53 height 9
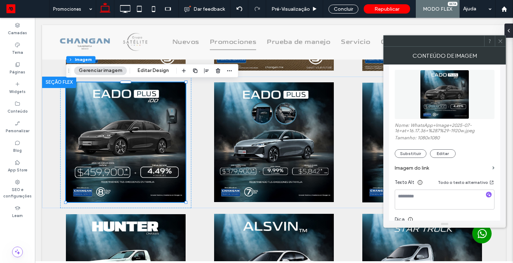
scroll to position [96, 0]
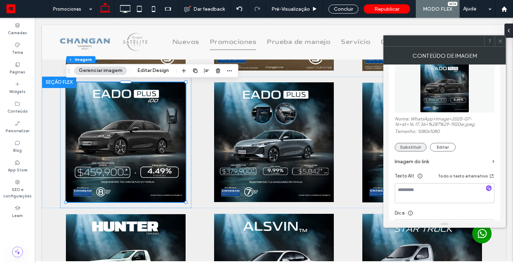
click at [412, 150] on button "Substituir" at bounding box center [411, 147] width 32 height 9
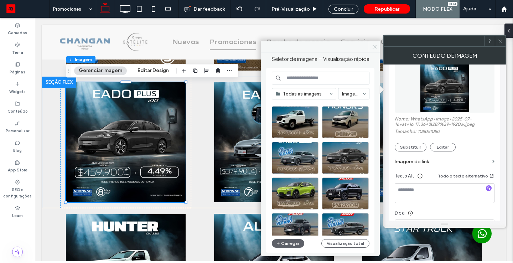
scroll to position [80, 0]
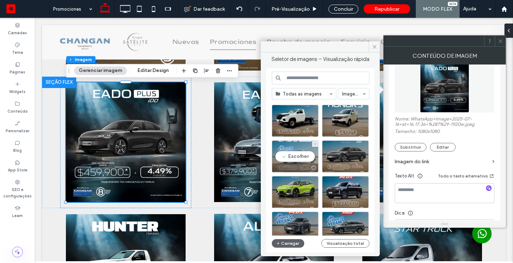
drag, startPoint x: 288, startPoint y: 152, endPoint x: 252, endPoint y: 134, distance: 39.5
click at [288, 152] on div "Escolher" at bounding box center [295, 156] width 47 height 32
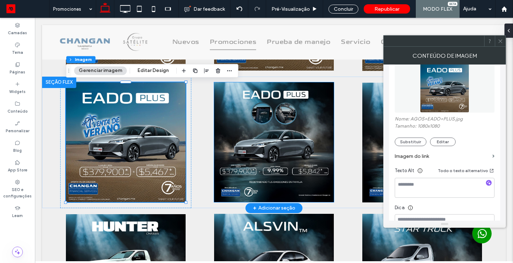
click at [295, 129] on img at bounding box center [274, 142] width 120 height 120
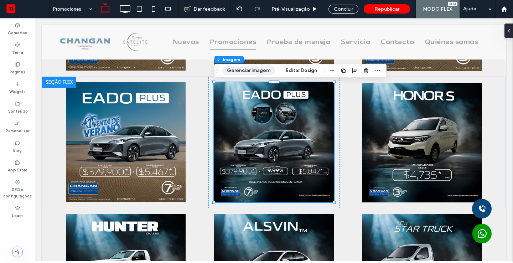
click at [255, 72] on button "Gerenciar imagem" at bounding box center [248, 70] width 53 height 9
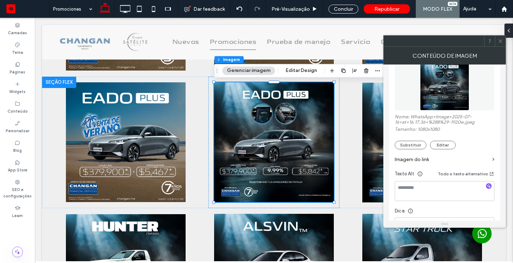
scroll to position [103, 0]
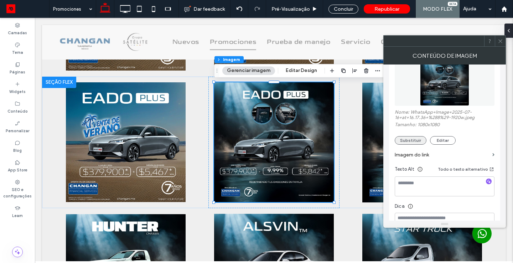
click at [409, 140] on button "Substituir" at bounding box center [411, 140] width 32 height 9
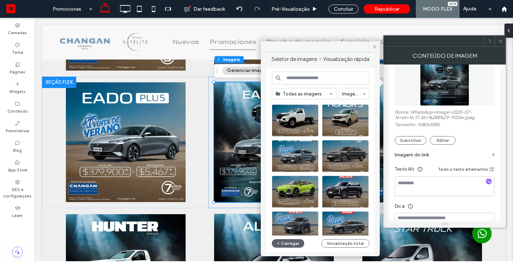
scroll to position [63, 0]
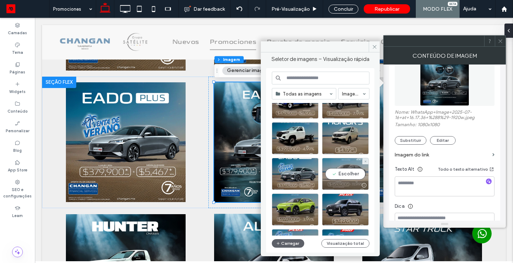
click at [353, 170] on div "Escolher" at bounding box center [345, 174] width 47 height 32
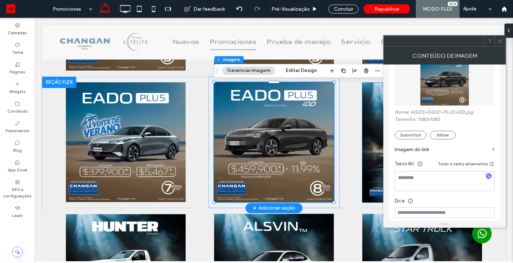
click at [383, 128] on img at bounding box center [423, 143] width 120 height 120
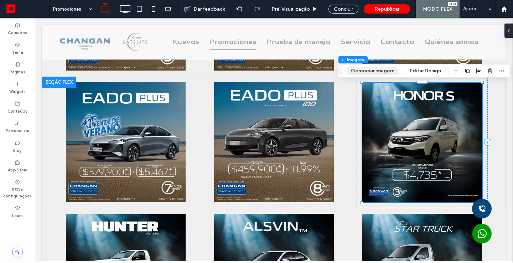
click at [376, 68] on button "Gerenciar imagem" at bounding box center [373, 71] width 53 height 9
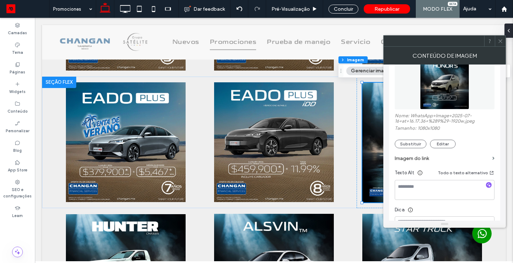
scroll to position [103, 0]
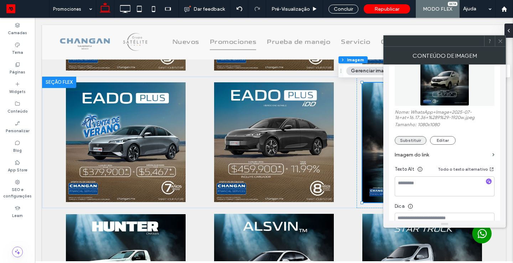
click at [413, 139] on button "Substituir" at bounding box center [411, 140] width 32 height 9
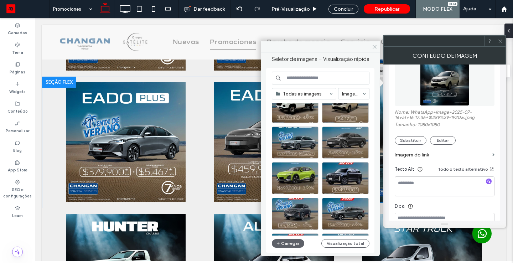
scroll to position [97, 0]
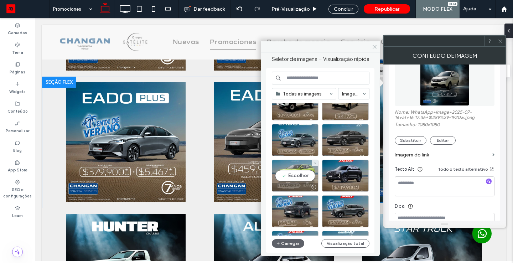
drag, startPoint x: 306, startPoint y: 167, endPoint x: 271, endPoint y: 150, distance: 39.4
click at [306, 167] on div "Escolher" at bounding box center [295, 176] width 47 height 32
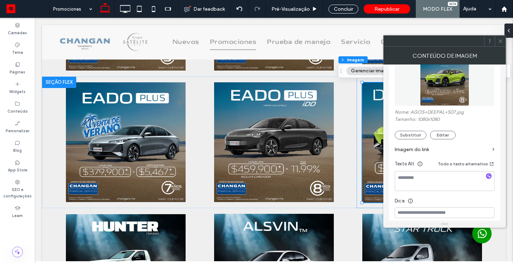
click at [502, 42] on icon at bounding box center [500, 41] width 5 height 5
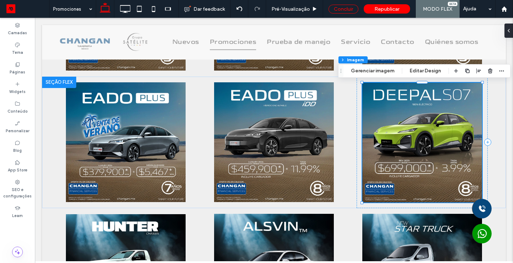
click at [341, 10] on div "Concluir" at bounding box center [344, 9] width 30 height 9
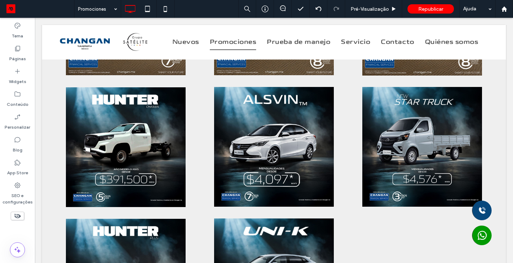
scroll to position [414, 0]
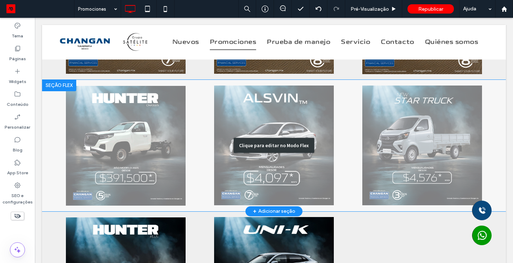
click at [120, 134] on div "Clique para editar no Modo Flex" at bounding box center [274, 146] width 464 height 132
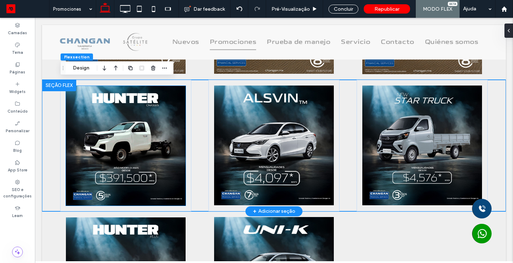
click at [122, 150] on img at bounding box center [126, 146] width 120 height 120
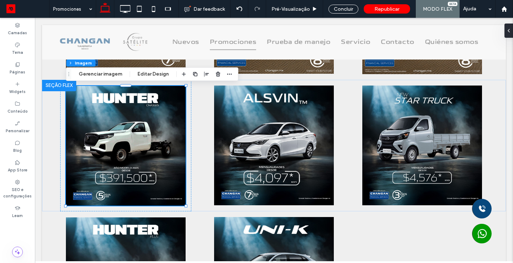
click at [510, 148] on body "Click To Paste Click To Paste Click To Paste Click To Paste Click To Paste Clic…" at bounding box center [274, 255] width 478 height 1302
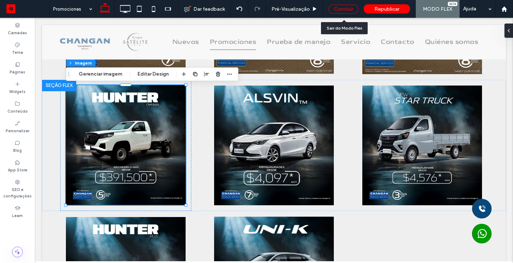
drag, startPoint x: 349, startPoint y: 10, endPoint x: 472, endPoint y: 116, distance: 161.8
click at [349, 10] on div "Concluir" at bounding box center [344, 9] width 30 height 9
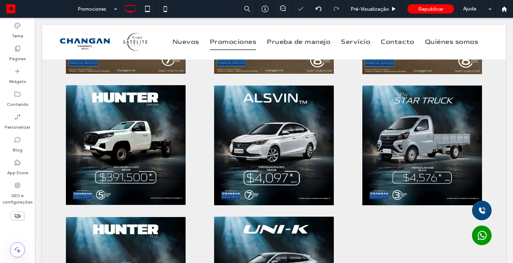
click at [509, 130] on body "Click To Paste Click To Paste Click To Paste Click To Paste Click To Paste Clic…" at bounding box center [274, 258] width 478 height 1308
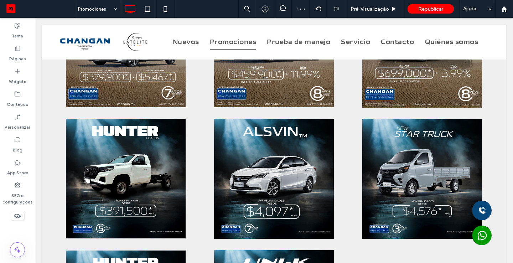
scroll to position [399, 0]
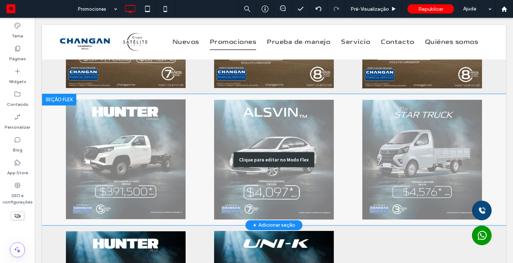
click at [112, 179] on div "Clique para editar no Modo Flex" at bounding box center [274, 159] width 464 height 131
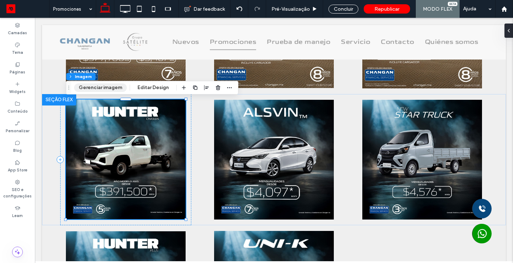
click at [109, 90] on button "Gerenciar imagem" at bounding box center [100, 87] width 53 height 9
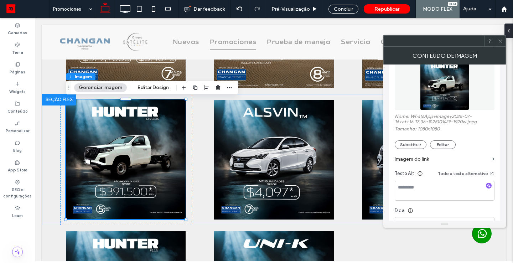
scroll to position [101, 0]
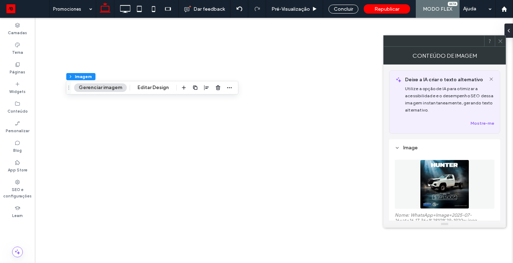
click at [412, 239] on button "Substituir" at bounding box center [411, 243] width 32 height 9
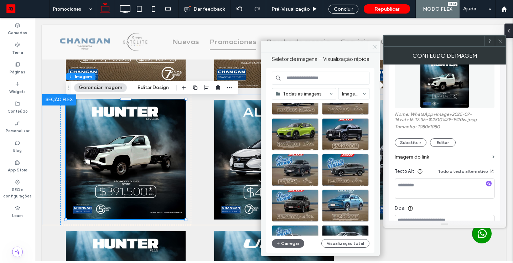
scroll to position [137, 0]
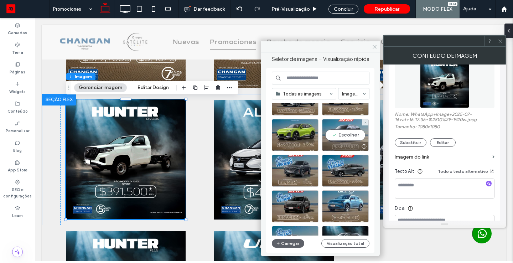
drag, startPoint x: 354, startPoint y: 127, endPoint x: 319, endPoint y: 109, distance: 39.2
click at [354, 127] on div "Escolher" at bounding box center [345, 135] width 47 height 32
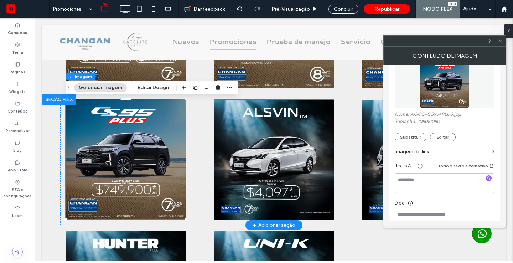
click at [284, 130] on img at bounding box center [274, 160] width 120 height 120
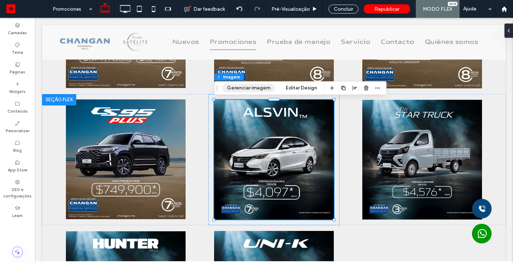
click at [256, 91] on button "Gerenciar imagem" at bounding box center [248, 88] width 53 height 9
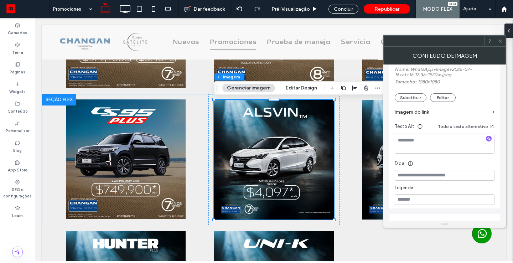
scroll to position [121, 0]
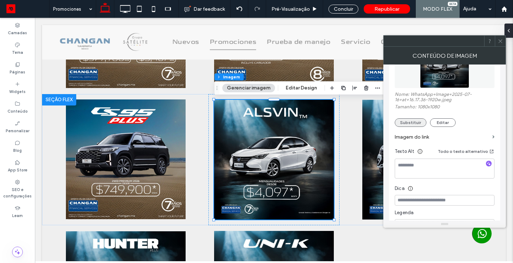
click at [416, 123] on button "Substituir" at bounding box center [411, 122] width 32 height 9
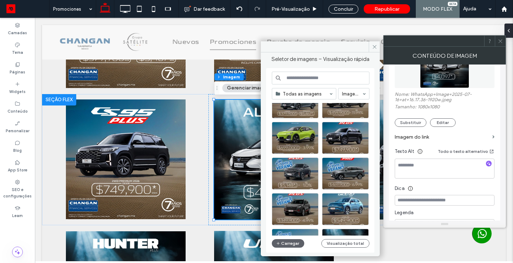
scroll to position [135, 0]
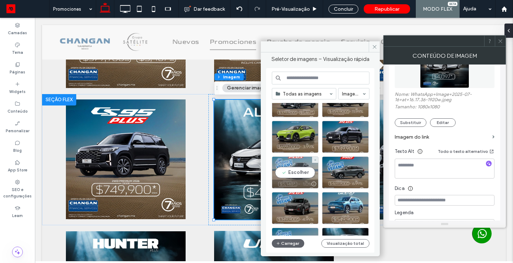
click at [299, 164] on div "Escolher" at bounding box center [295, 173] width 47 height 32
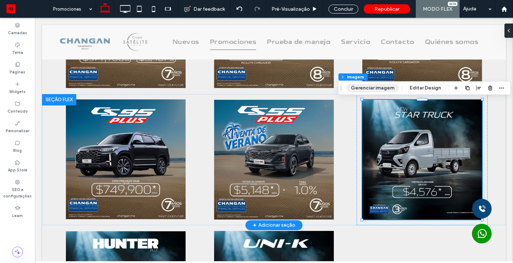
click at [370, 87] on button "Gerenciar imagem" at bounding box center [373, 88] width 53 height 9
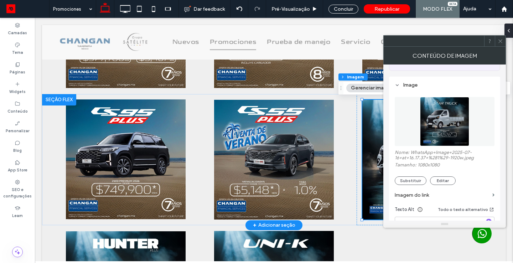
scroll to position [69, 0]
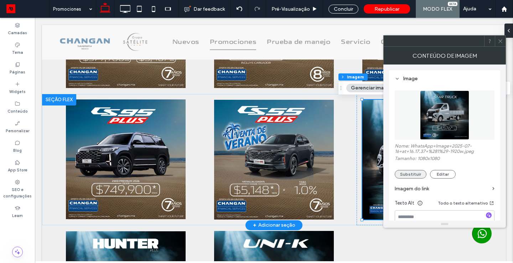
click at [411, 175] on button "Substituir" at bounding box center [411, 174] width 32 height 9
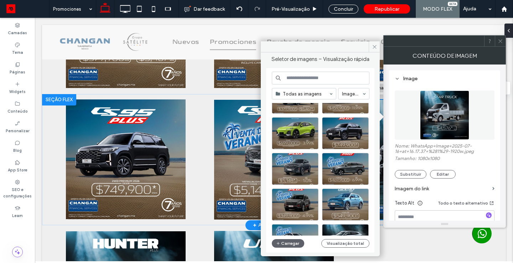
scroll to position [139, 0]
click at [354, 159] on div "Escolher" at bounding box center [345, 169] width 47 height 32
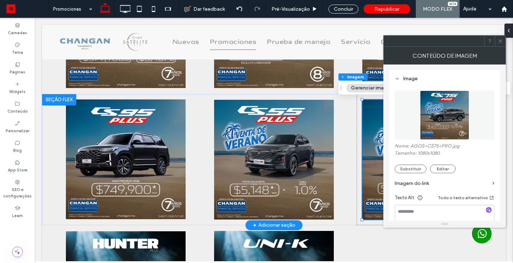
click at [503, 40] on icon at bounding box center [500, 41] width 5 height 5
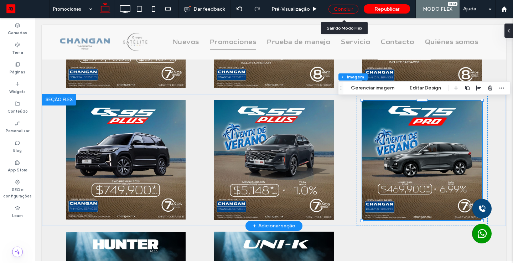
drag, startPoint x: 341, startPoint y: 6, endPoint x: 478, endPoint y: 138, distance: 189.6
click at [341, 6] on div "Concluir" at bounding box center [344, 9] width 30 height 9
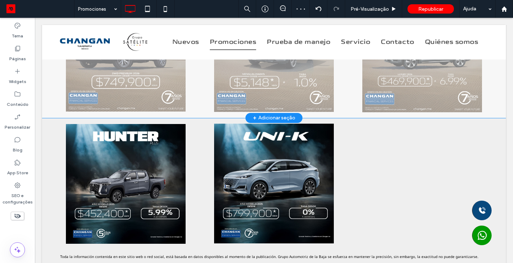
scroll to position [513, 0]
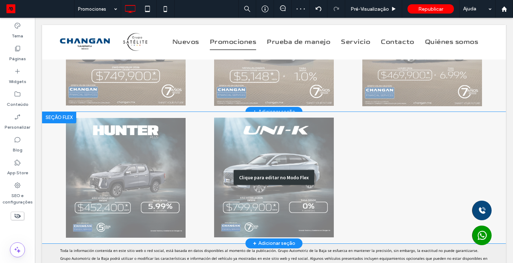
click at [118, 164] on div "Clique para editar no Modo Flex" at bounding box center [274, 178] width 464 height 132
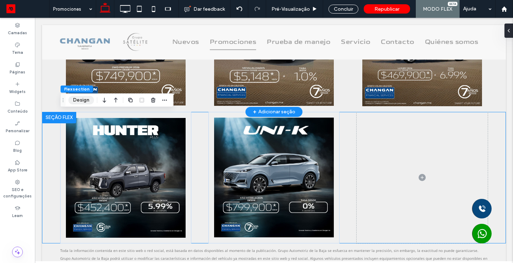
click at [84, 100] on button "Design" at bounding box center [81, 100] width 26 height 9
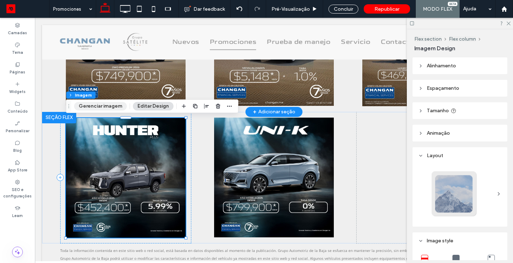
click at [87, 106] on button "Gerenciar imagem" at bounding box center [100, 106] width 53 height 9
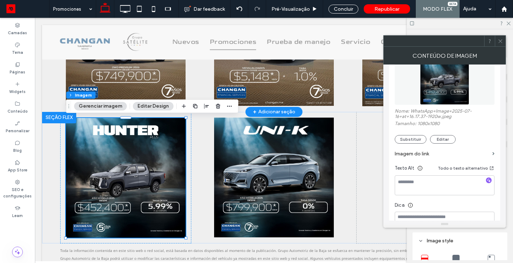
scroll to position [105, 0]
click at [415, 142] on button "Substituir" at bounding box center [411, 138] width 32 height 9
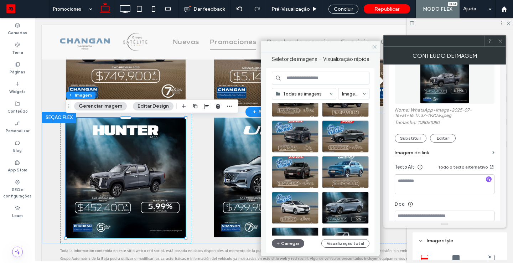
scroll to position [170, 0]
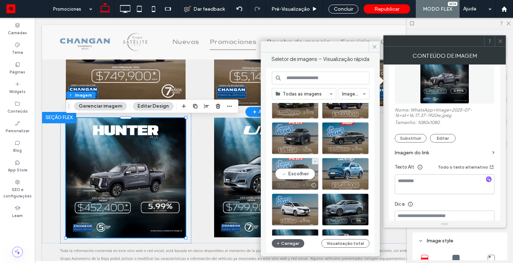
click at [300, 169] on div "Escolher" at bounding box center [295, 174] width 47 height 32
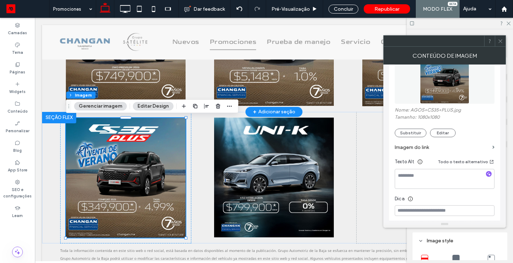
click at [499, 43] on icon at bounding box center [500, 41] width 5 height 5
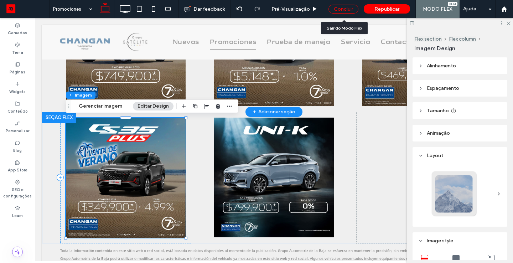
click at [343, 11] on div "Concluir" at bounding box center [344, 9] width 30 height 9
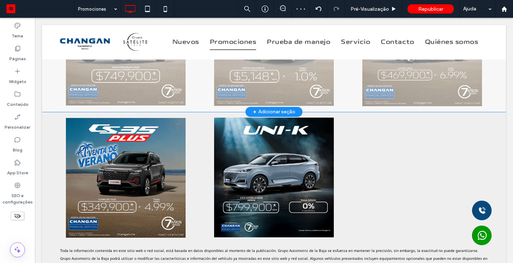
click at [512, 132] on body "Click To Paste Click To Paste Click To Paste Click To Paste Click To Paste Clic…" at bounding box center [274, 158] width 478 height 1309
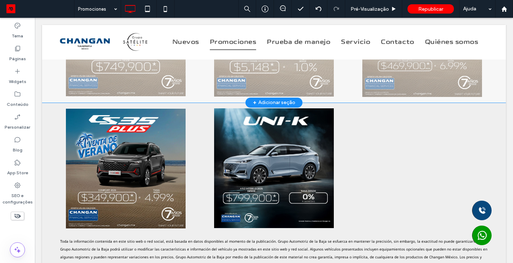
scroll to position [528, 0]
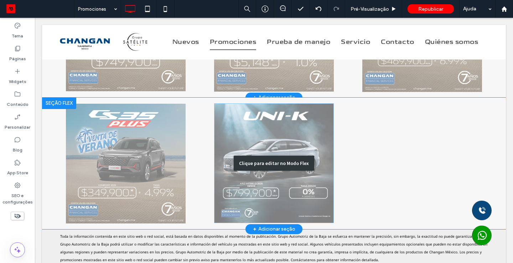
click at [294, 139] on div "Clique para editar no Modo Flex" at bounding box center [274, 164] width 464 height 132
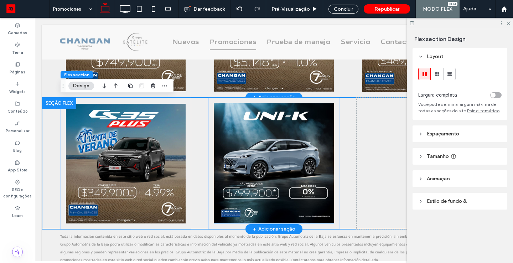
click at [292, 138] on img at bounding box center [274, 163] width 120 height 120
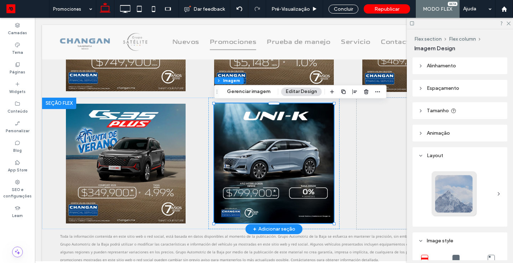
click at [276, 157] on img at bounding box center [274, 163] width 120 height 120
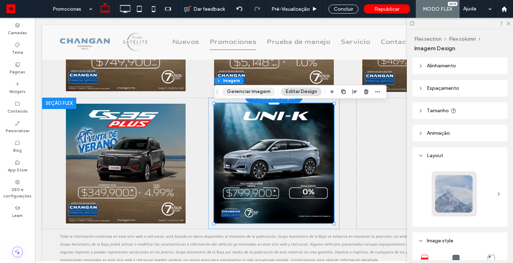
click at [254, 95] on button "Gerenciar imagem" at bounding box center [248, 91] width 53 height 9
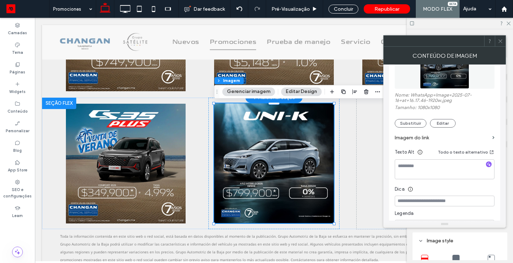
scroll to position [121, 0]
click at [407, 120] on button "Substituir" at bounding box center [411, 122] width 32 height 9
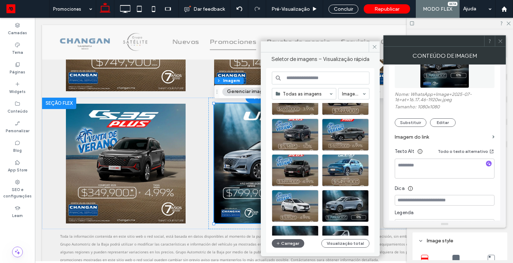
scroll to position [174, 0]
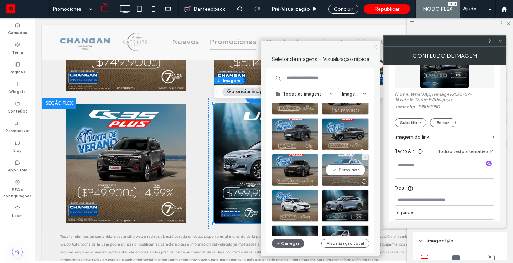
click at [356, 167] on div "Escolher" at bounding box center [345, 170] width 47 height 32
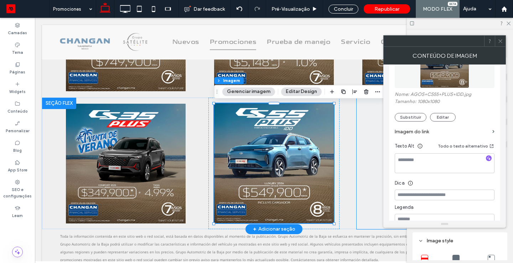
click at [376, 142] on span at bounding box center [422, 164] width 131 height 132
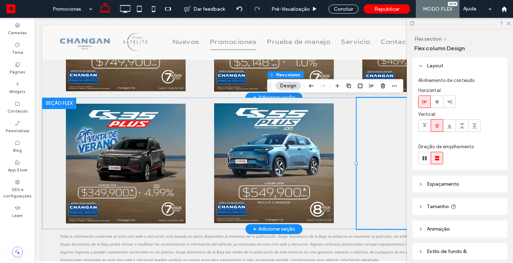
click at [392, 160] on span at bounding box center [422, 164] width 131 height 132
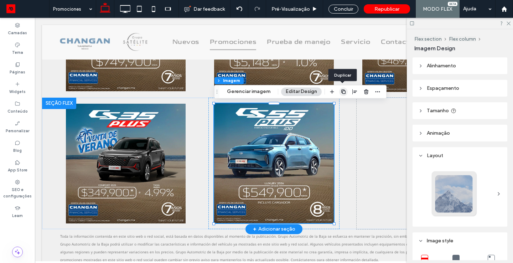
click at [344, 91] on icon "button" at bounding box center [344, 92] width 6 height 6
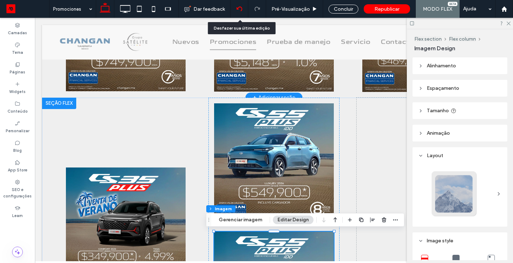
click at [238, 9] on use at bounding box center [239, 8] width 6 height 5
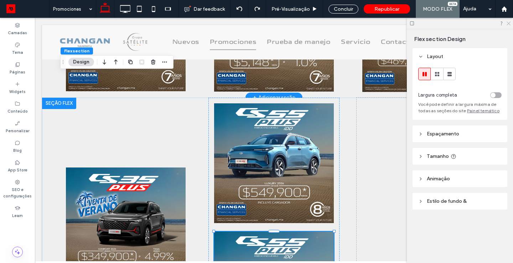
click at [508, 25] on icon at bounding box center [508, 23] width 5 height 5
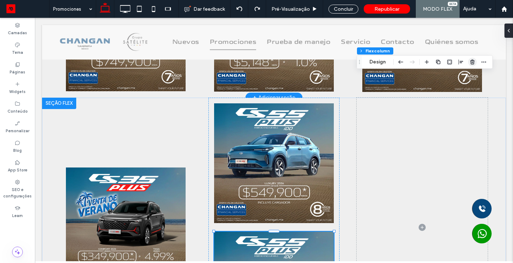
click at [473, 63] on icon "button" at bounding box center [473, 62] width 6 height 6
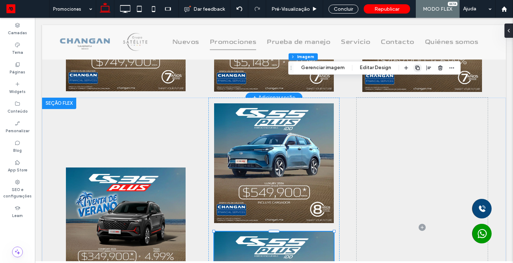
click at [416, 67] on icon "button" at bounding box center [418, 68] width 6 height 6
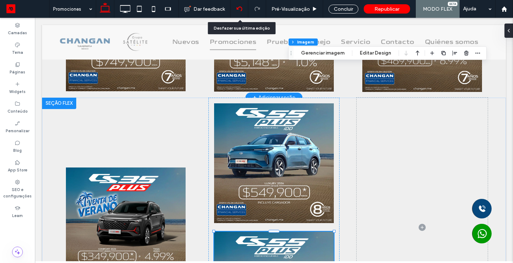
click at [235, 9] on div at bounding box center [239, 9] width 17 height 6
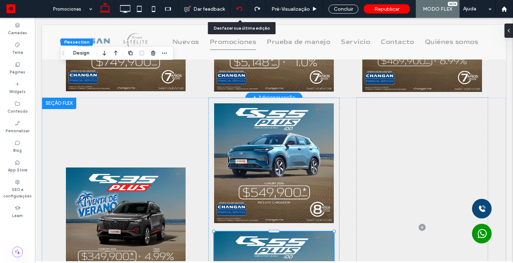
click at [236, 9] on div at bounding box center [239, 9] width 17 height 6
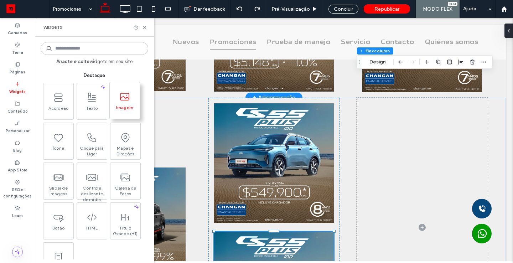
click at [130, 100] on span at bounding box center [125, 97] width 30 height 16
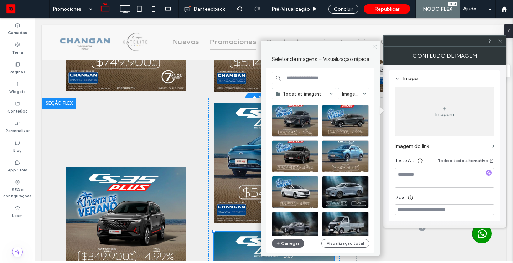
scroll to position [188, 0]
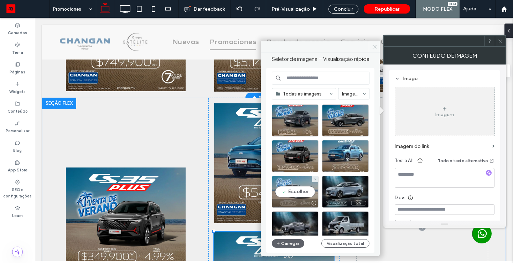
click at [293, 185] on div "Escolher" at bounding box center [295, 192] width 47 height 32
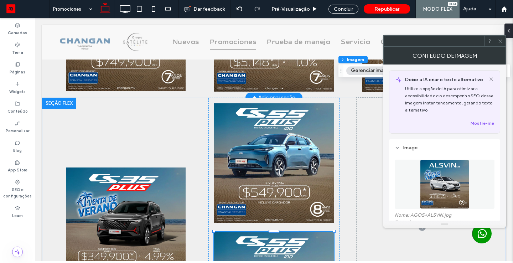
click at [500, 41] on icon at bounding box center [500, 41] width 5 height 5
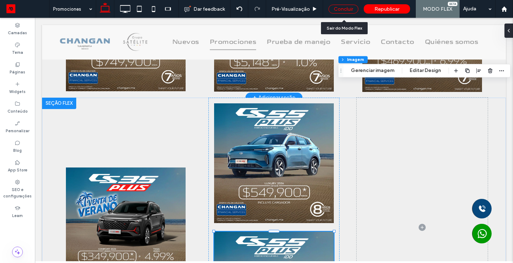
click at [343, 7] on div "Concluir" at bounding box center [344, 9] width 30 height 9
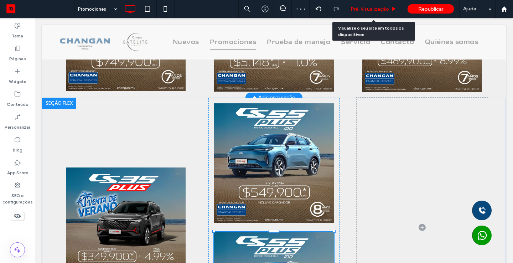
click at [363, 10] on span "Pré-Visualizaçāo" at bounding box center [370, 9] width 39 height 6
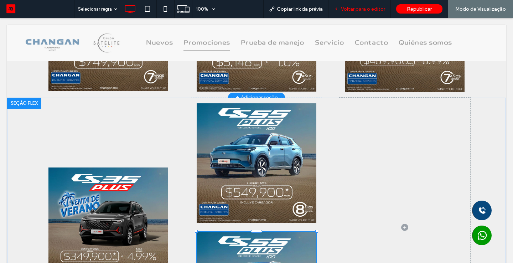
click at [360, 14] on div "Voltar para o editor" at bounding box center [360, 9] width 62 height 18
click at [366, 6] on span "Voltar para o editor" at bounding box center [363, 9] width 44 height 6
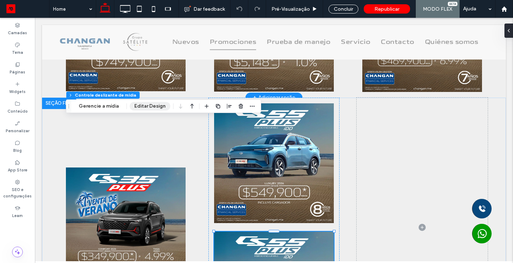
click at [146, 109] on button "Editar Design" at bounding box center [150, 106] width 41 height 9
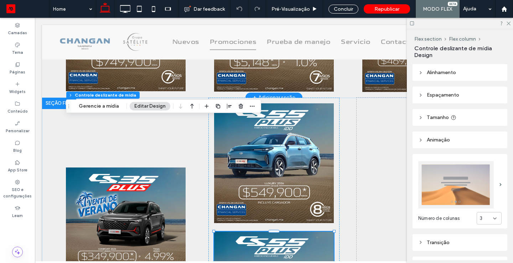
click at [96, 112] on div "Flex section Flex column Controle deslizante de mídia Gerencie a mídia Editar D…" at bounding box center [163, 106] width 195 height 14
click at [96, 109] on button "Gerencie a mídia" at bounding box center [99, 106] width 50 height 9
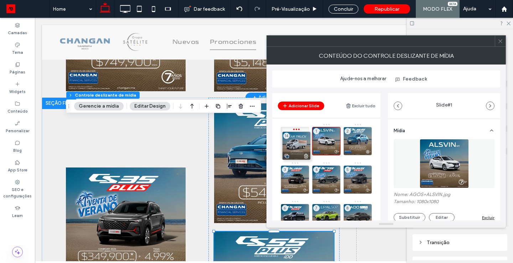
drag, startPoint x: 328, startPoint y: 189, endPoint x: 297, endPoint y: 143, distance: 55.3
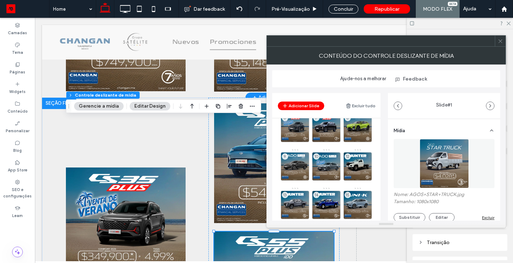
scroll to position [13, 0]
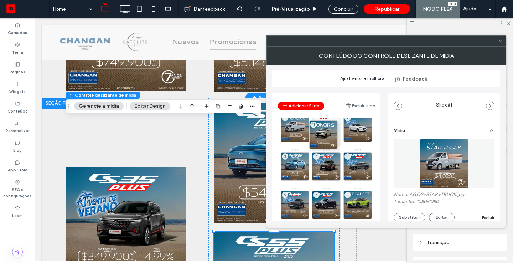
drag, startPoint x: 330, startPoint y: 164, endPoint x: 327, endPoint y: 133, distance: 30.8
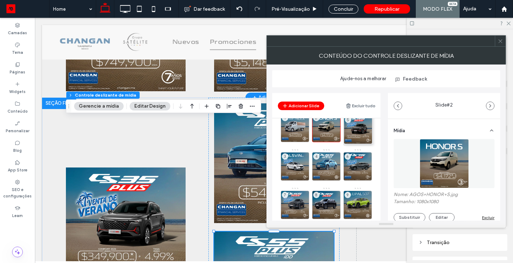
drag, startPoint x: 336, startPoint y: 165, endPoint x: 368, endPoint y: 129, distance: 48.5
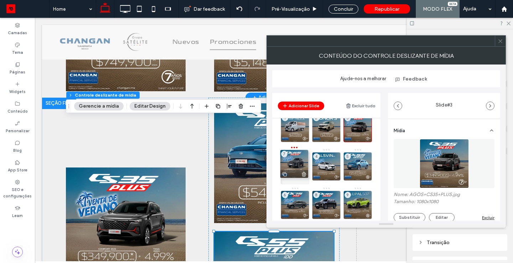
drag, startPoint x: 296, startPoint y: 200, endPoint x: 295, endPoint y: 159, distance: 41.0
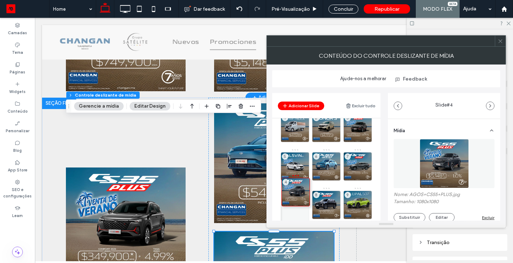
drag, startPoint x: 298, startPoint y: 159, endPoint x: 299, endPoint y: 190, distance: 30.7
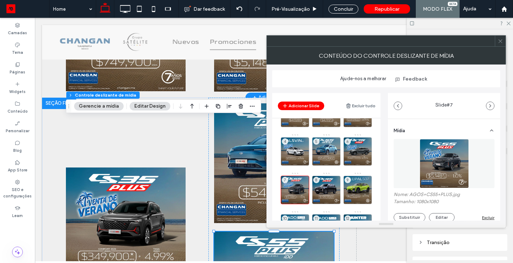
scroll to position [28, 0]
drag, startPoint x: 330, startPoint y: 146, endPoint x: 296, endPoint y: 146, distance: 33.9
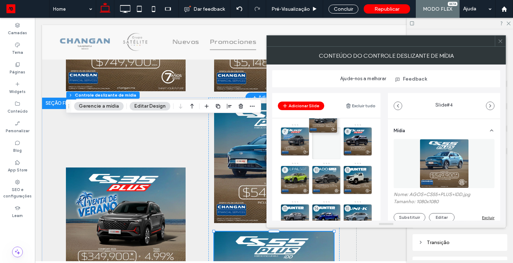
scroll to position [0, 0]
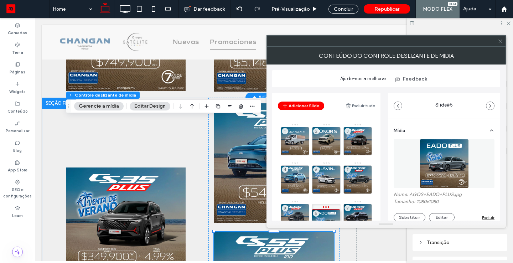
drag, startPoint x: 328, startPoint y: 174, endPoint x: 328, endPoint y: 217, distance: 43.1
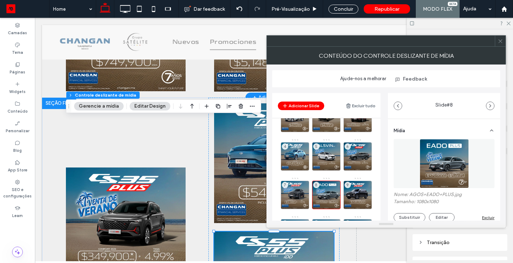
scroll to position [26, 0]
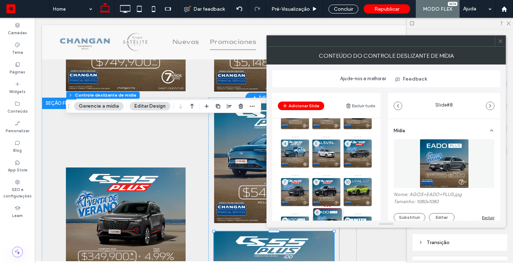
drag, startPoint x: 322, startPoint y: 185, endPoint x: 323, endPoint y: 214, distance: 28.9
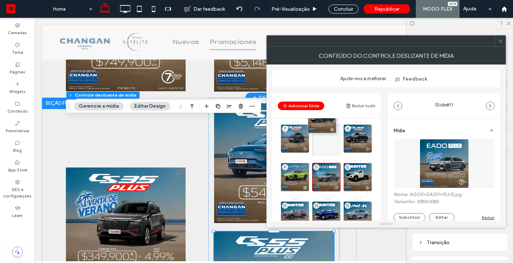
scroll to position [2, 0]
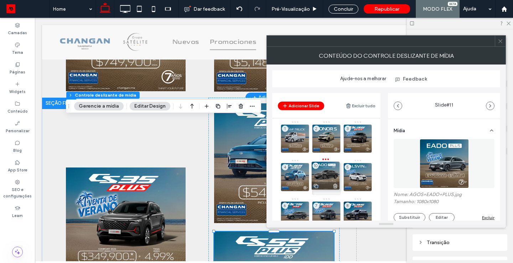
drag, startPoint x: 292, startPoint y: 179, endPoint x: 322, endPoint y: 177, distance: 30.7
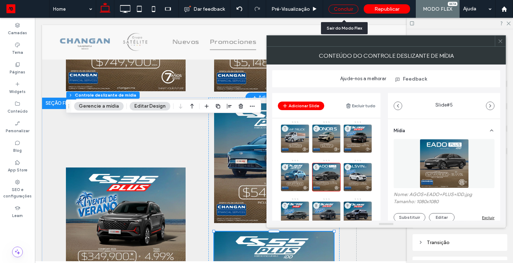
click at [342, 12] on div "Concluir" at bounding box center [344, 9] width 30 height 9
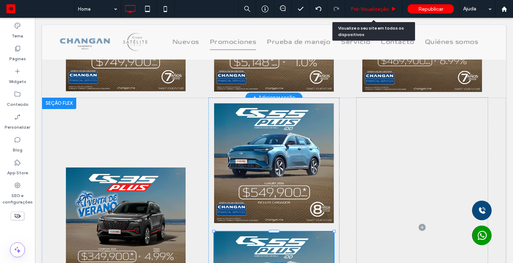
click at [375, 11] on span "Pré-Visualizaçāo" at bounding box center [370, 9] width 39 height 6
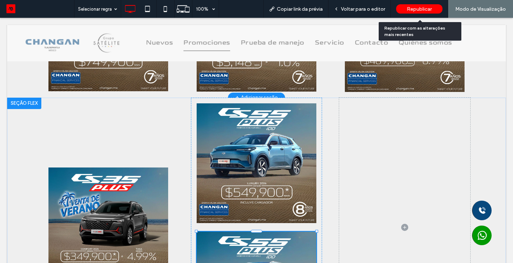
click at [426, 11] on span "Republicar" at bounding box center [419, 9] width 25 height 6
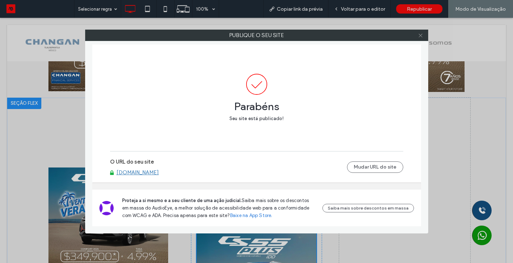
click at [421, 35] on use at bounding box center [421, 36] width 4 height 4
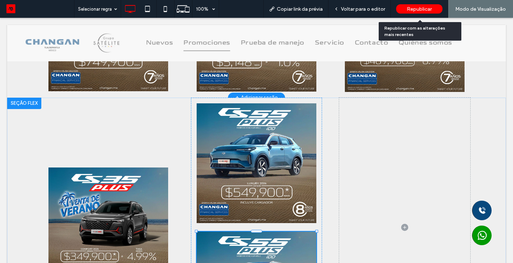
click at [415, 6] on span "Republicar" at bounding box center [419, 9] width 25 height 6
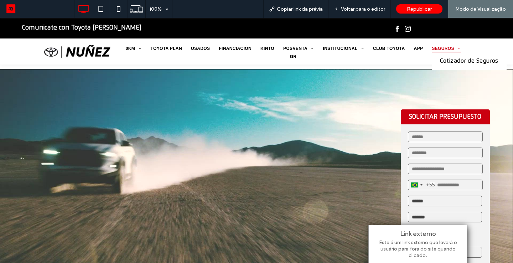
click at [438, 50] on span "SEGUROS" at bounding box center [446, 49] width 29 height 8
drag, startPoint x: 442, startPoint y: 65, endPoint x: 442, endPoint y: 83, distance: 18.2
click at [442, 65] on link "Cotizador de Seguros" at bounding box center [469, 60] width 75 height 17
click at [443, 49] on div at bounding box center [256, 131] width 513 height 263
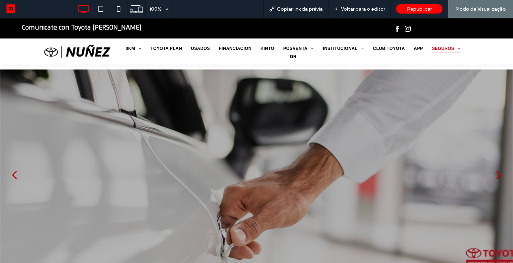
click at [492, 99] on div at bounding box center [256, 179] width 513 height 177
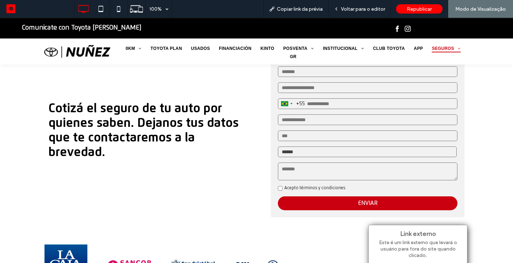
scroll to position [242, 0]
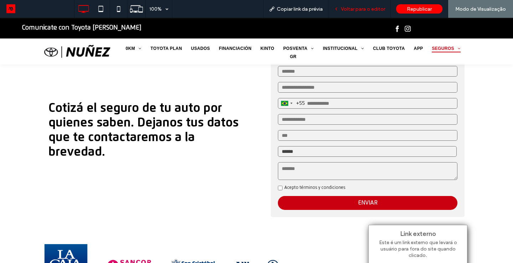
click at [352, 10] on span "Voltar para o editor" at bounding box center [363, 9] width 44 height 6
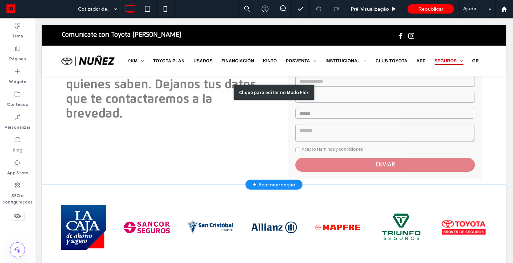
click at [315, 99] on div "Clique para editar no Modo Flex" at bounding box center [274, 92] width 464 height 185
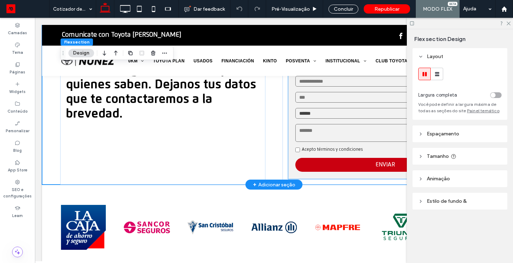
click at [309, 111] on select "**********" at bounding box center [385, 113] width 179 height 11
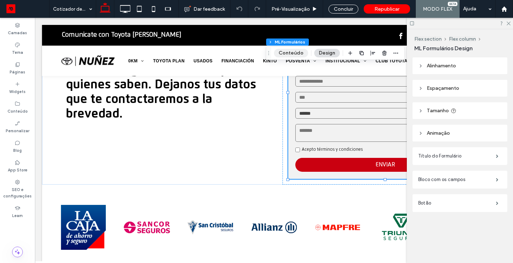
click at [288, 54] on button "Conteúdo" at bounding box center [291, 53] width 34 height 9
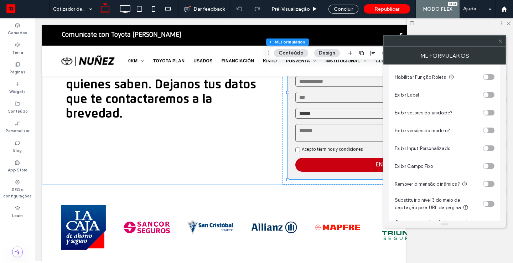
scroll to position [111, 0]
click at [487, 129] on div "toggle" at bounding box center [486, 130] width 5 height 5
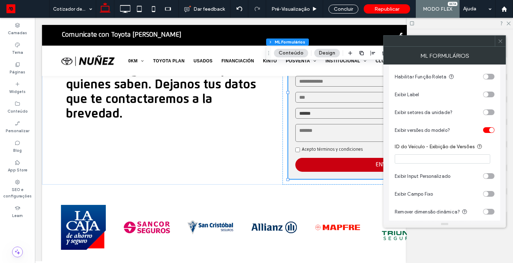
click at [456, 158] on input "ID do Veículo - Exibição de Versões" at bounding box center [443, 158] width 96 height 9
click at [501, 40] on icon at bounding box center [500, 41] width 5 height 5
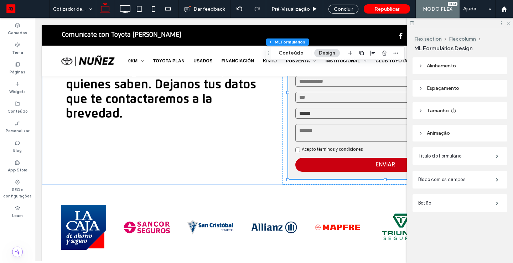
click at [509, 22] on icon at bounding box center [508, 23] width 5 height 5
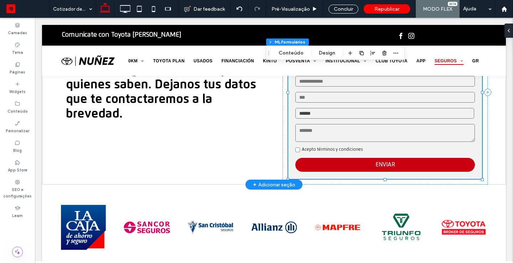
click at [319, 112] on select "**********" at bounding box center [385, 113] width 179 height 11
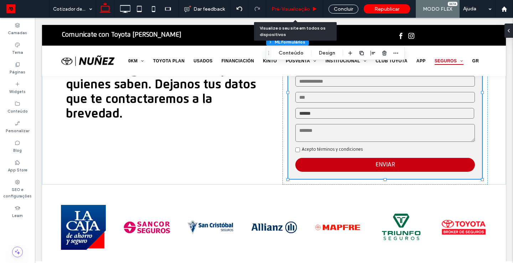
click at [299, 10] on span "Pré-Visualizaçāo" at bounding box center [291, 9] width 39 height 6
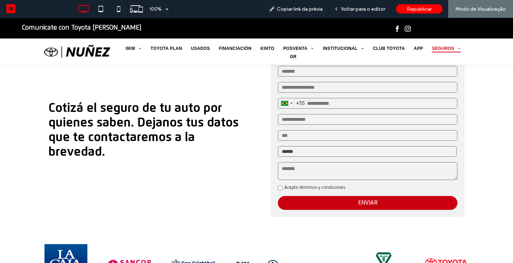
click at [287, 154] on select "**********" at bounding box center [367, 151] width 179 height 11
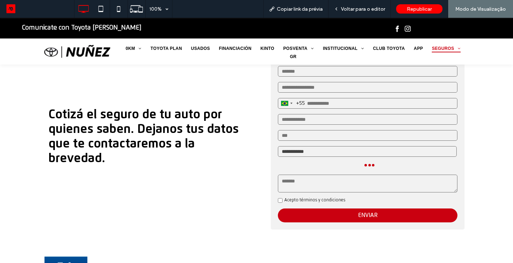
click at [341, 150] on select "**********" at bounding box center [367, 151] width 179 height 11
click at [358, 152] on select "**********" at bounding box center [367, 151] width 179 height 11
click at [297, 153] on select "**********" at bounding box center [367, 151] width 179 height 11
click at [375, 155] on select "**********" at bounding box center [367, 151] width 179 height 11
select select "**********"
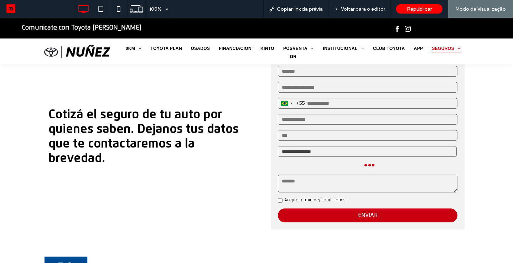
click at [323, 156] on select "**********" at bounding box center [367, 151] width 179 height 11
click at [364, 10] on span "Voltar para o editor" at bounding box center [363, 9] width 44 height 6
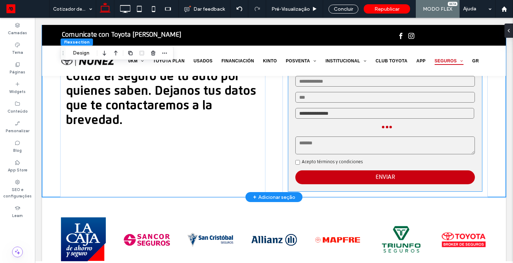
click at [354, 116] on select "**********" at bounding box center [385, 113] width 179 height 11
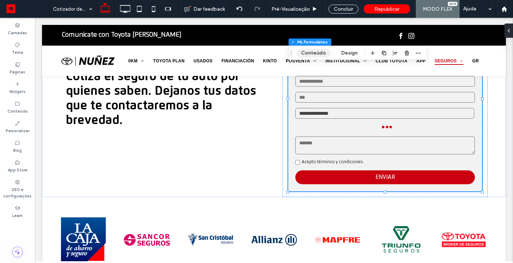
click at [314, 53] on button "Conteúdo" at bounding box center [314, 53] width 34 height 9
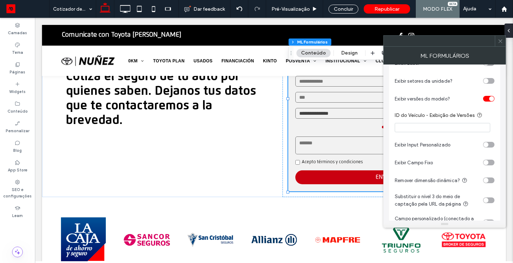
scroll to position [142, 0]
click at [489, 97] on div "toggle" at bounding box center [488, 100] width 11 height 6
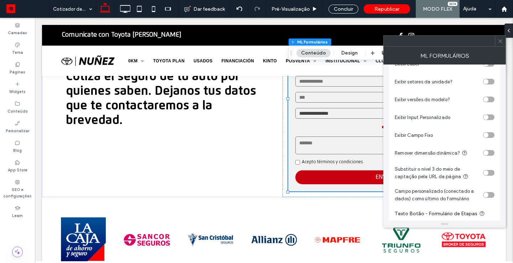
scroll to position [236, 0]
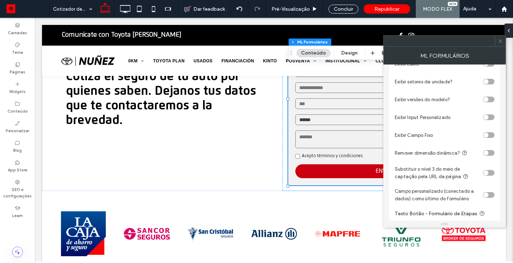
click at [500, 39] on icon at bounding box center [500, 41] width 5 height 5
